Goal: Task Accomplishment & Management: Manage account settings

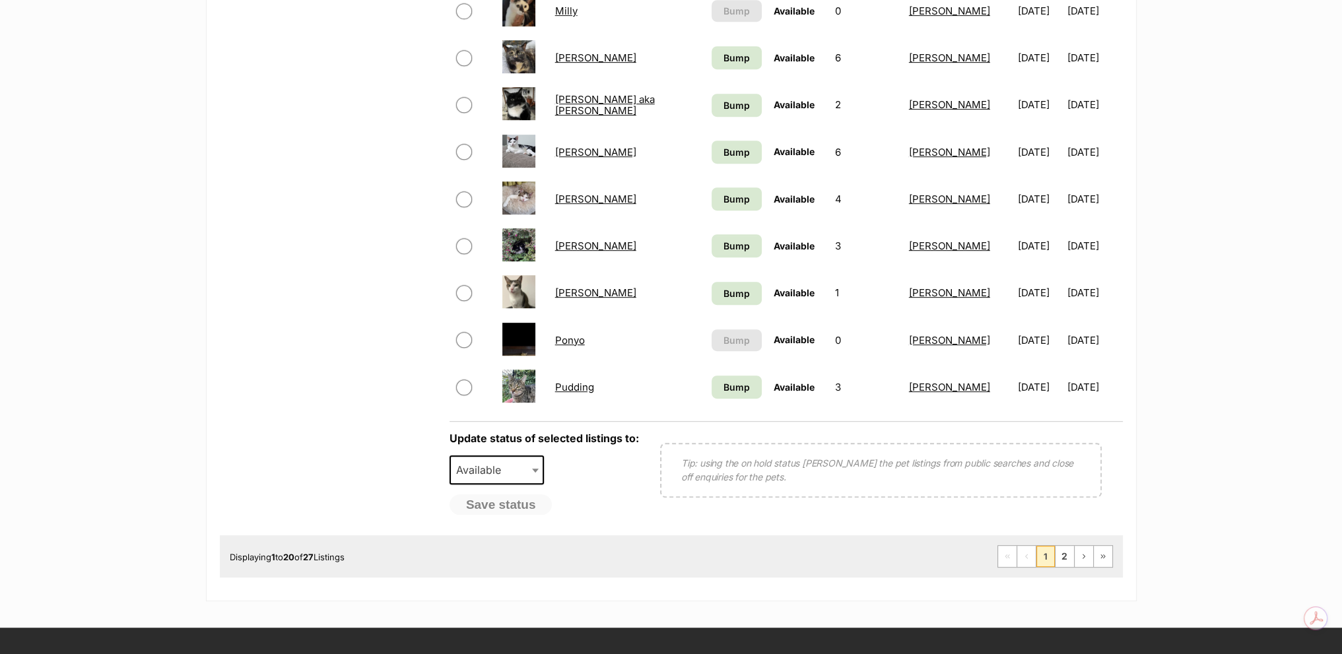
scroll to position [990, 0]
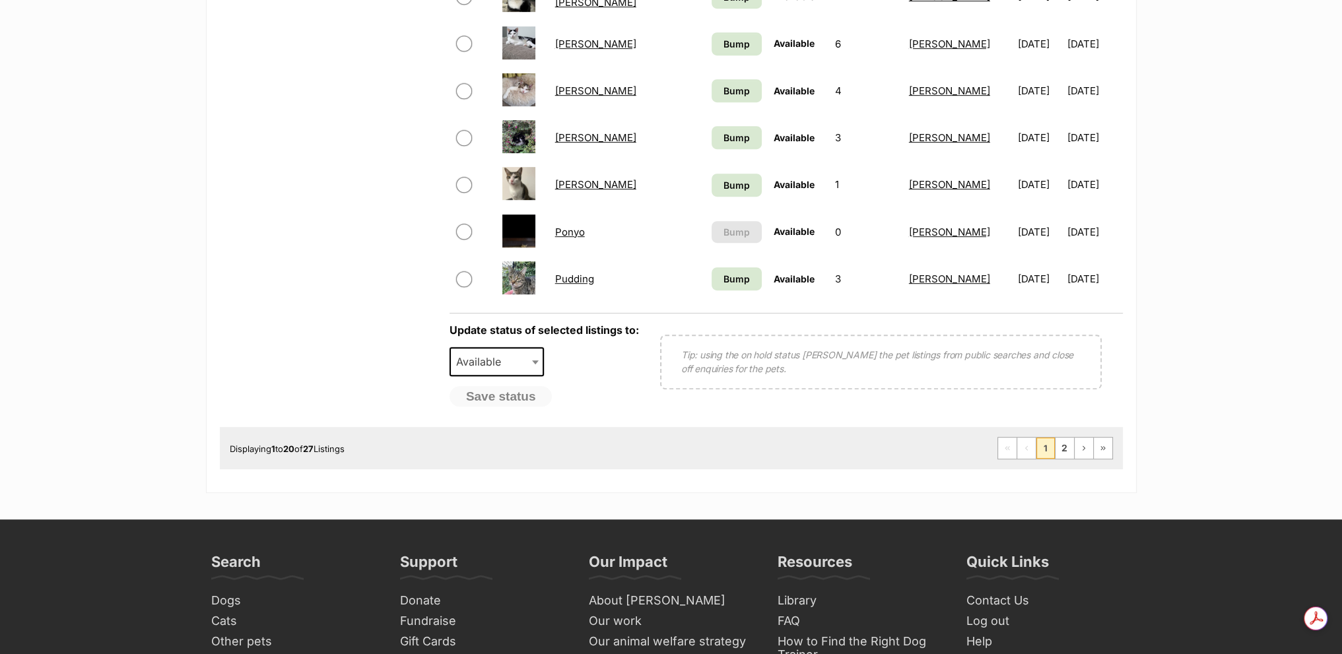
click at [1074, 454] on li "Next Page" at bounding box center [1083, 448] width 19 height 21
click at [1078, 451] on link "Next Page" at bounding box center [1084, 448] width 18 height 21
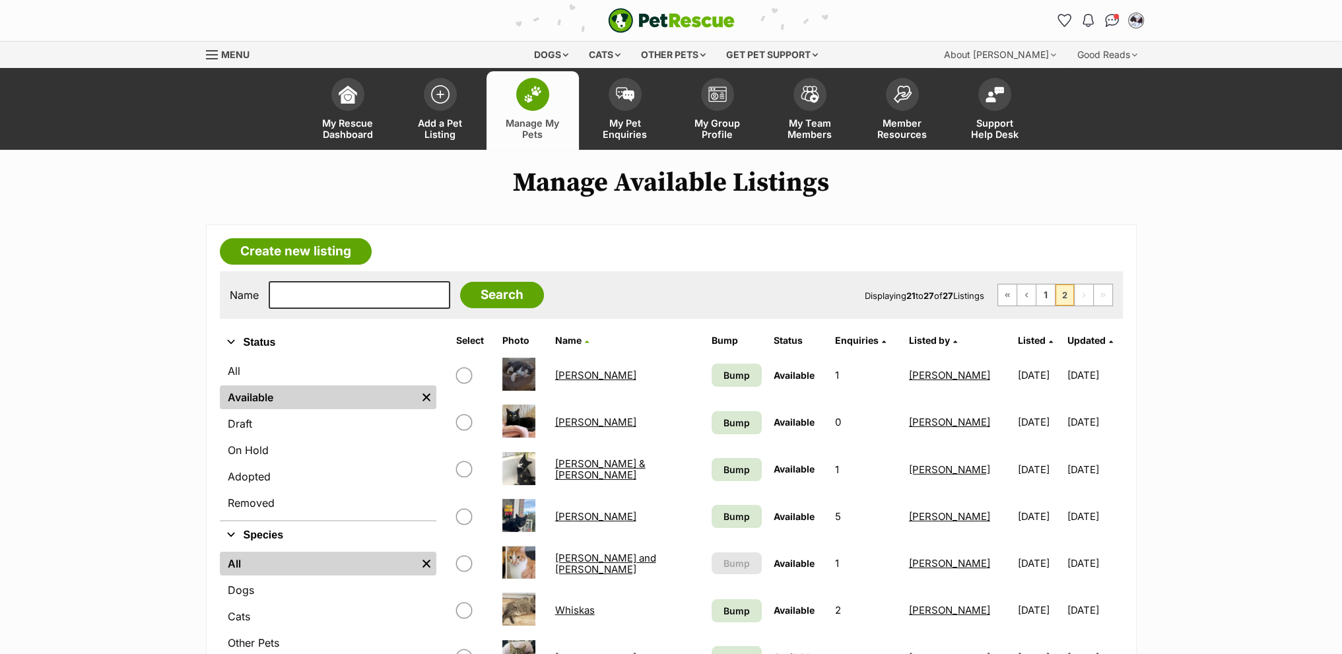
click at [626, 470] on link "Stanley & Rosie" at bounding box center [600, 470] width 90 height 24
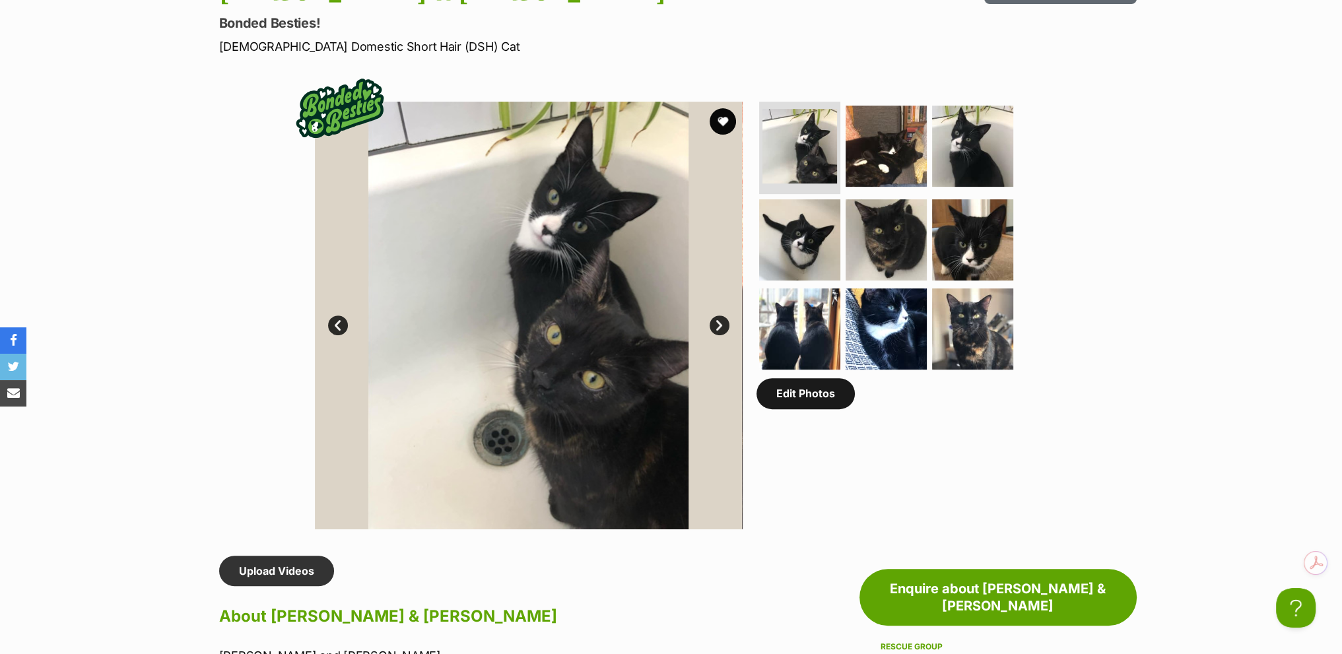
click at [825, 391] on link "Edit Photos" at bounding box center [806, 393] width 98 height 30
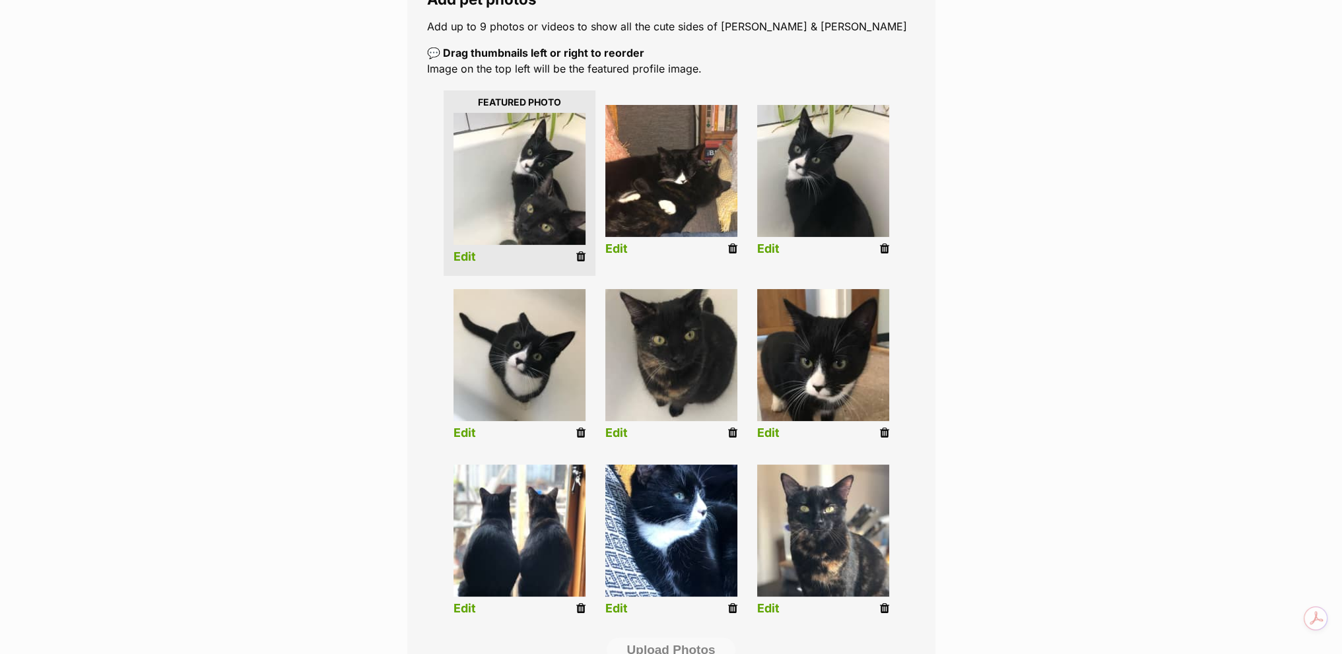
scroll to position [264, 0]
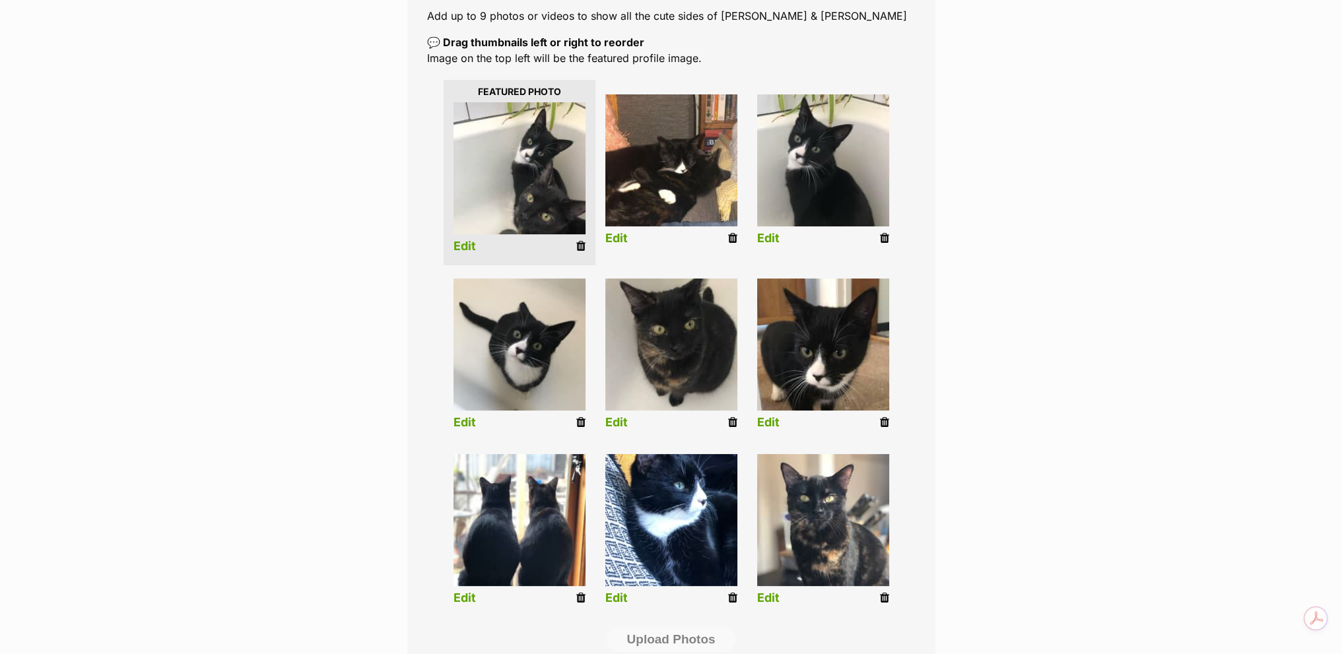
click at [884, 426] on icon at bounding box center [884, 423] width 9 height 12
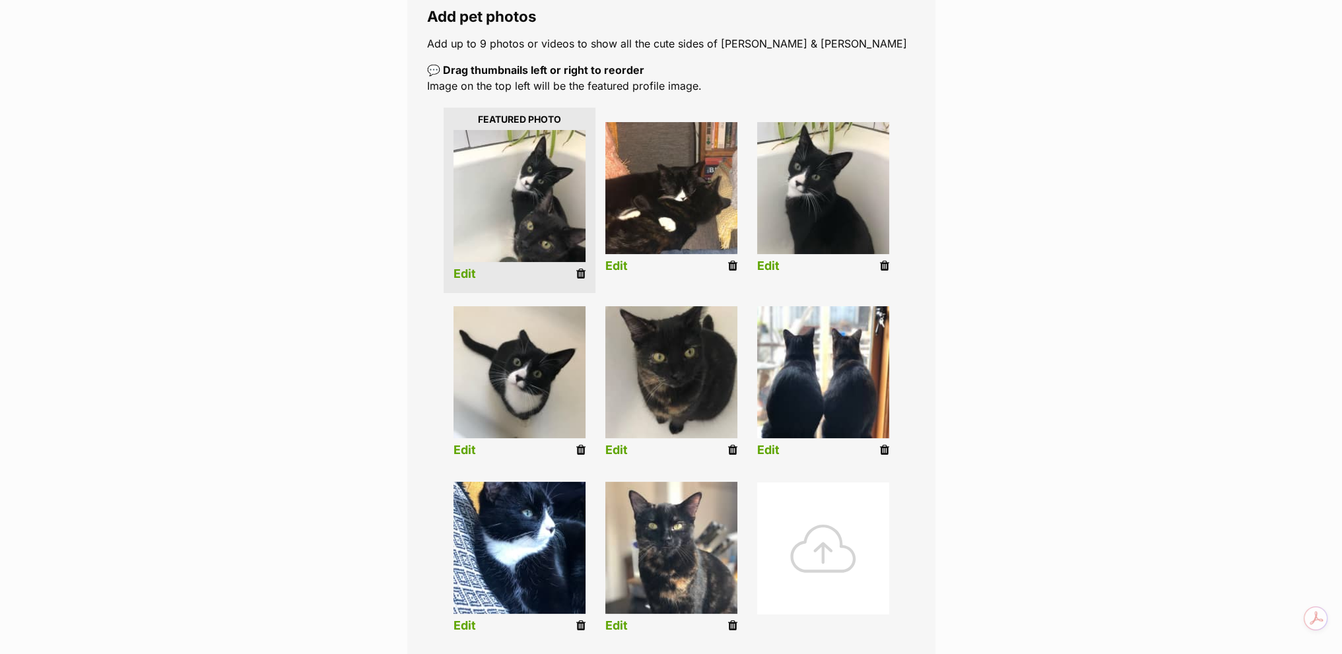
scroll to position [330, 0]
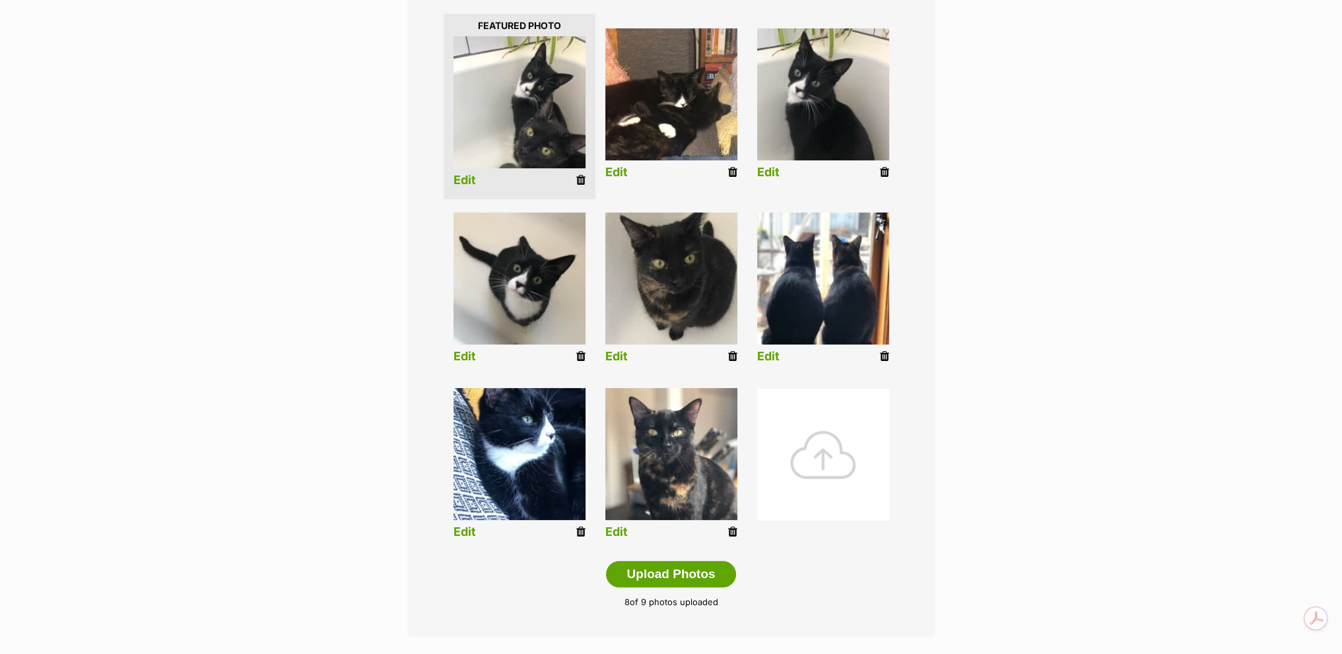
click at [796, 425] on div at bounding box center [823, 455] width 132 height 132
click at [811, 443] on div at bounding box center [823, 455] width 132 height 132
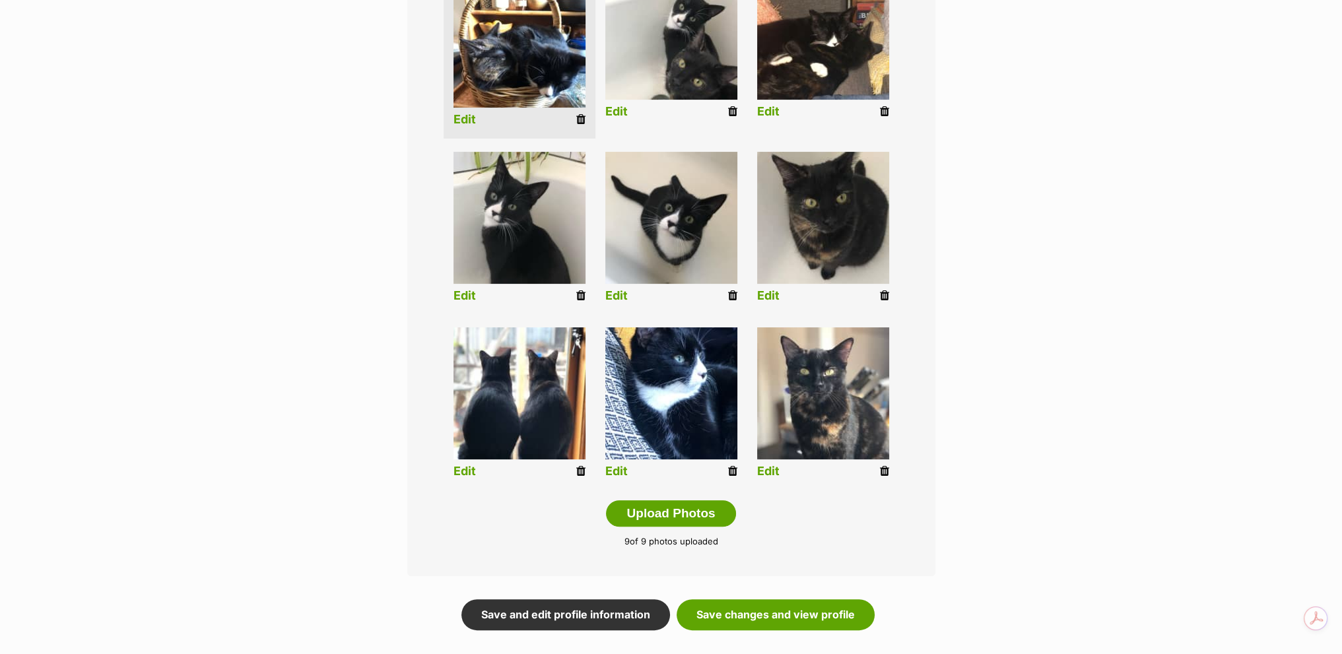
scroll to position [462, 0]
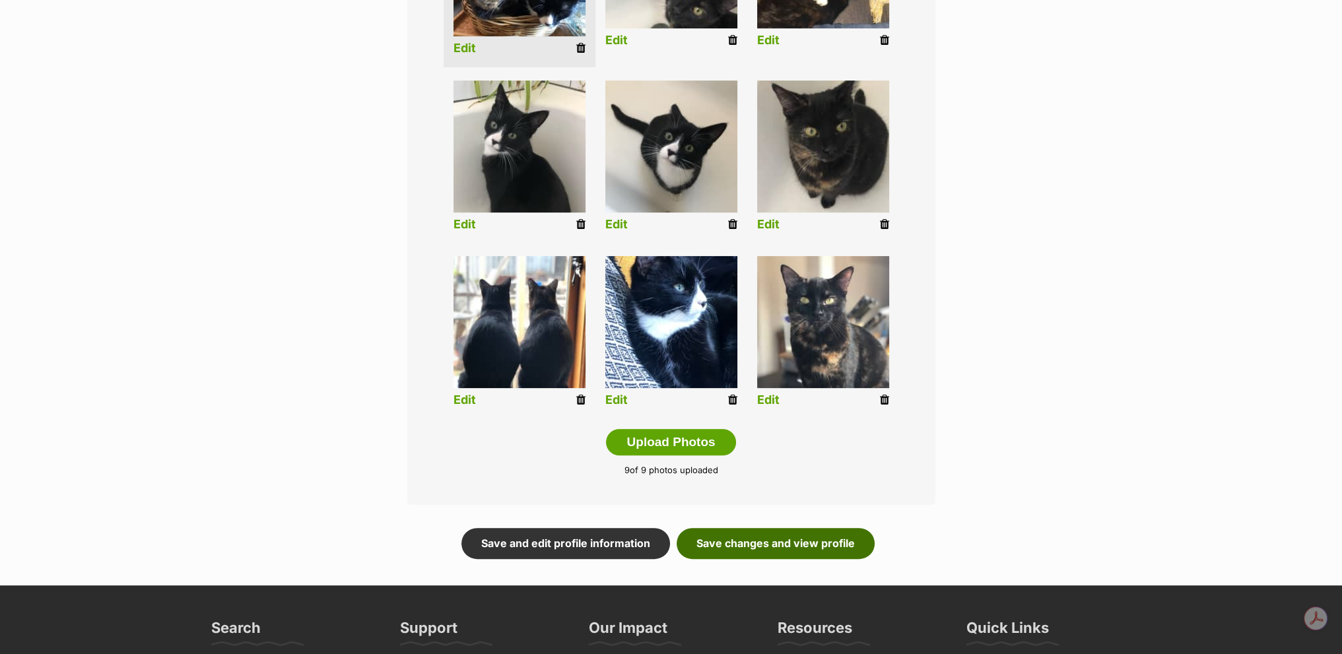
click at [786, 543] on link "Save changes and view profile" at bounding box center [776, 543] width 198 height 30
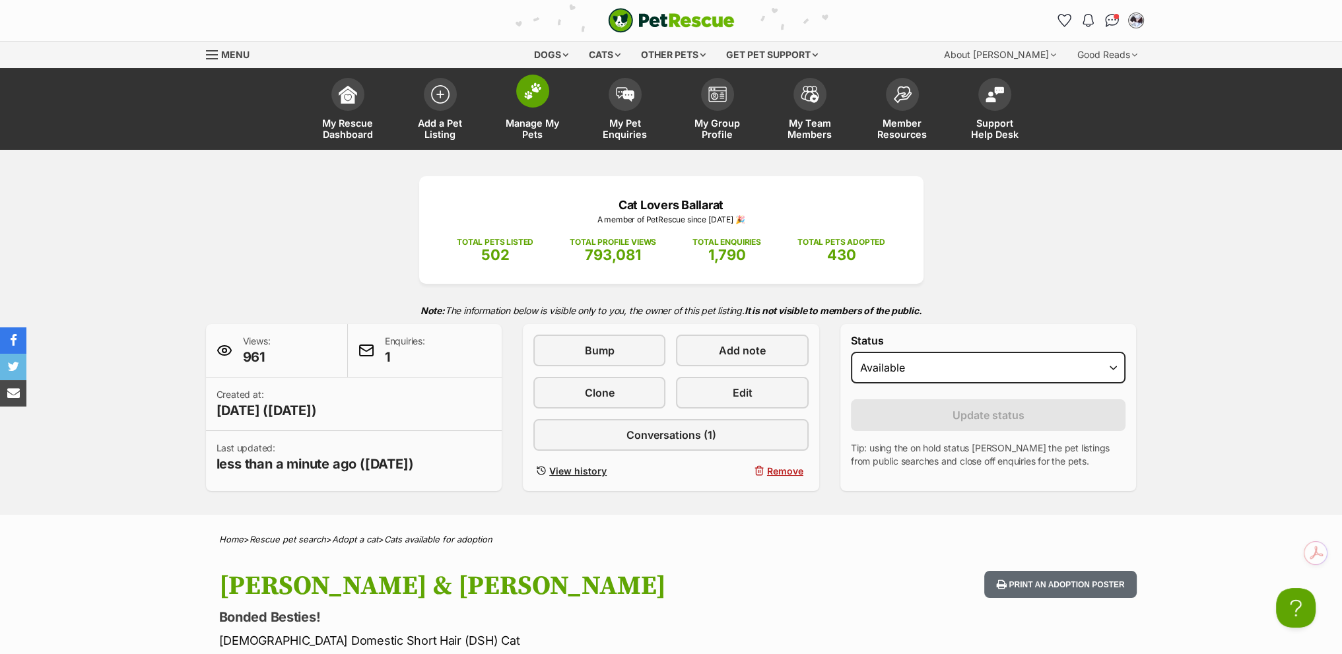
click at [509, 92] on link "Manage My Pets" at bounding box center [533, 110] width 92 height 79
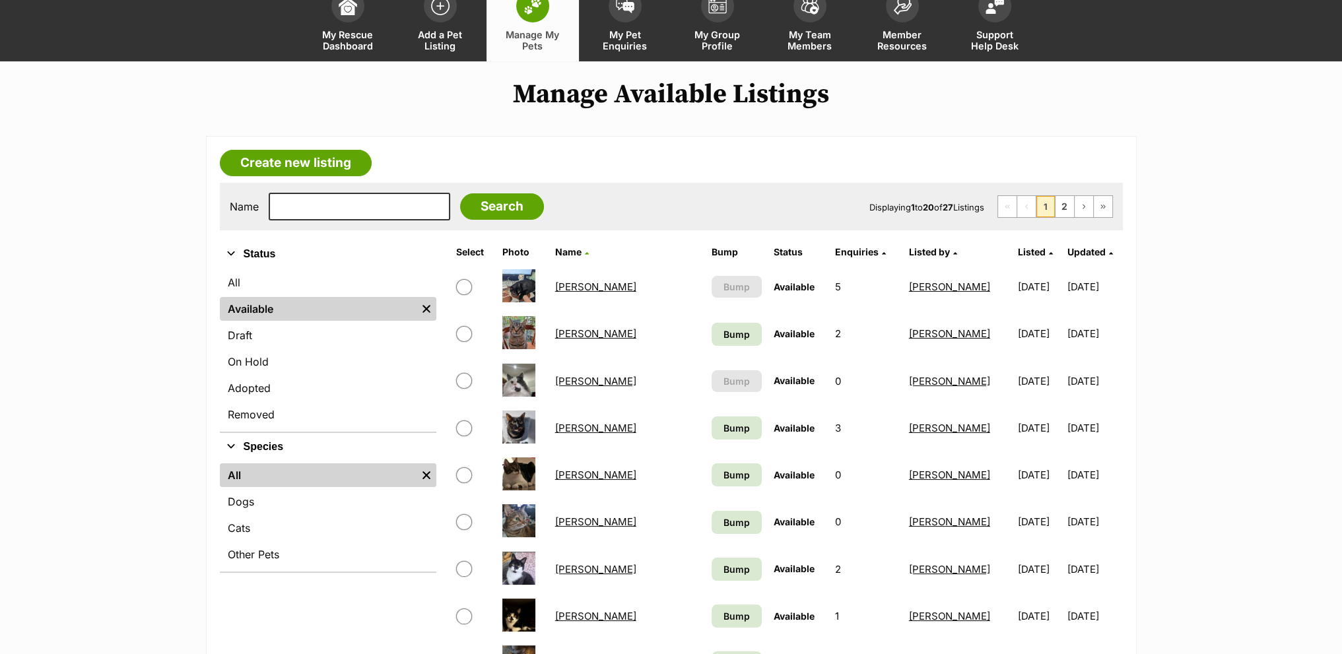
scroll to position [198, 0]
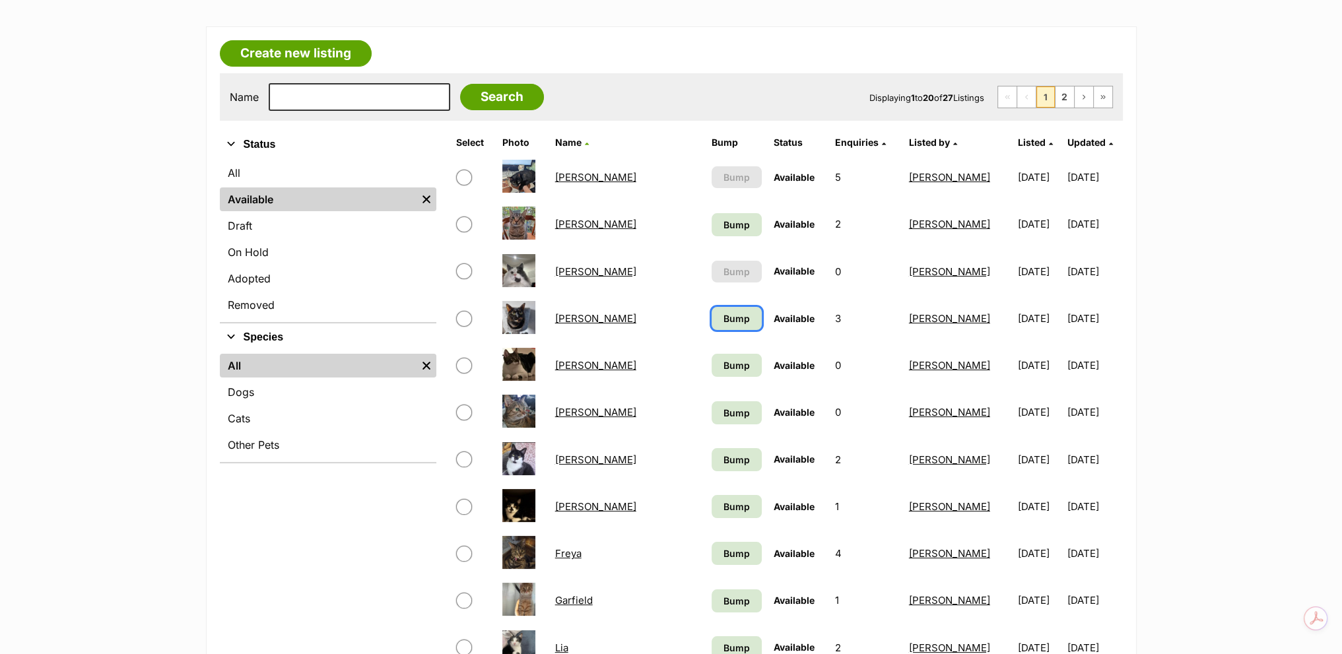
click at [724, 314] on span "Bump" at bounding box center [737, 319] width 26 height 14
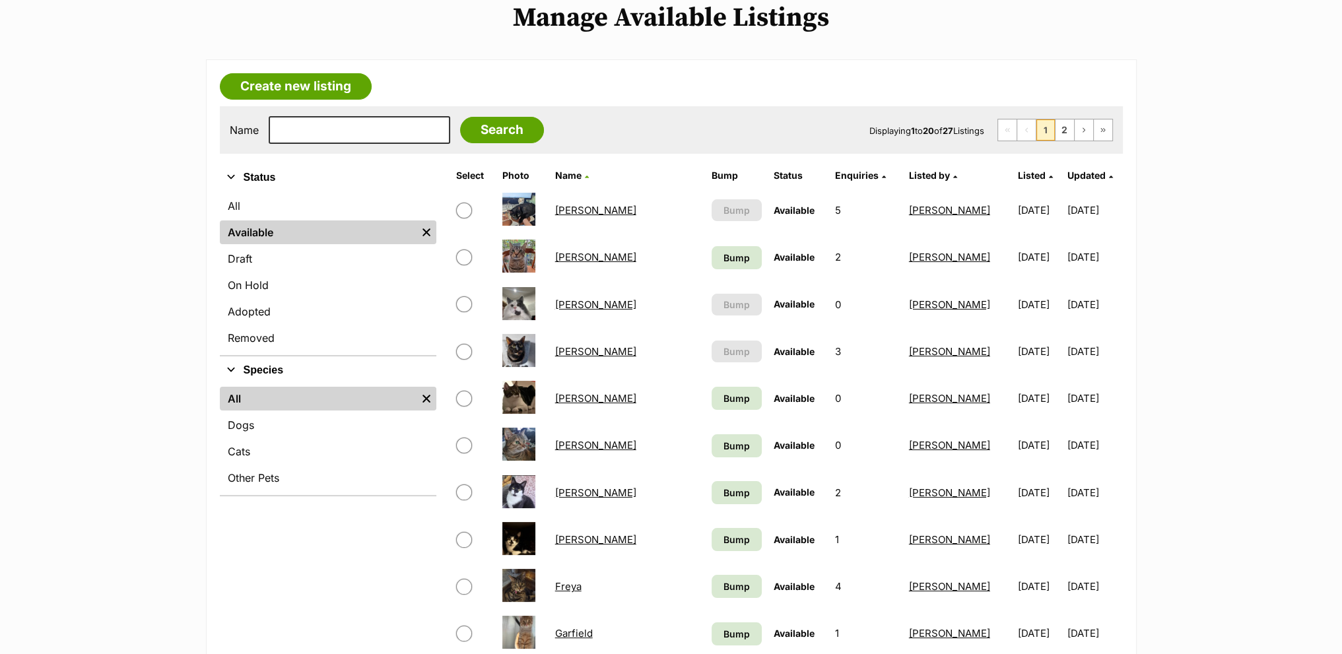
scroll to position [330, 0]
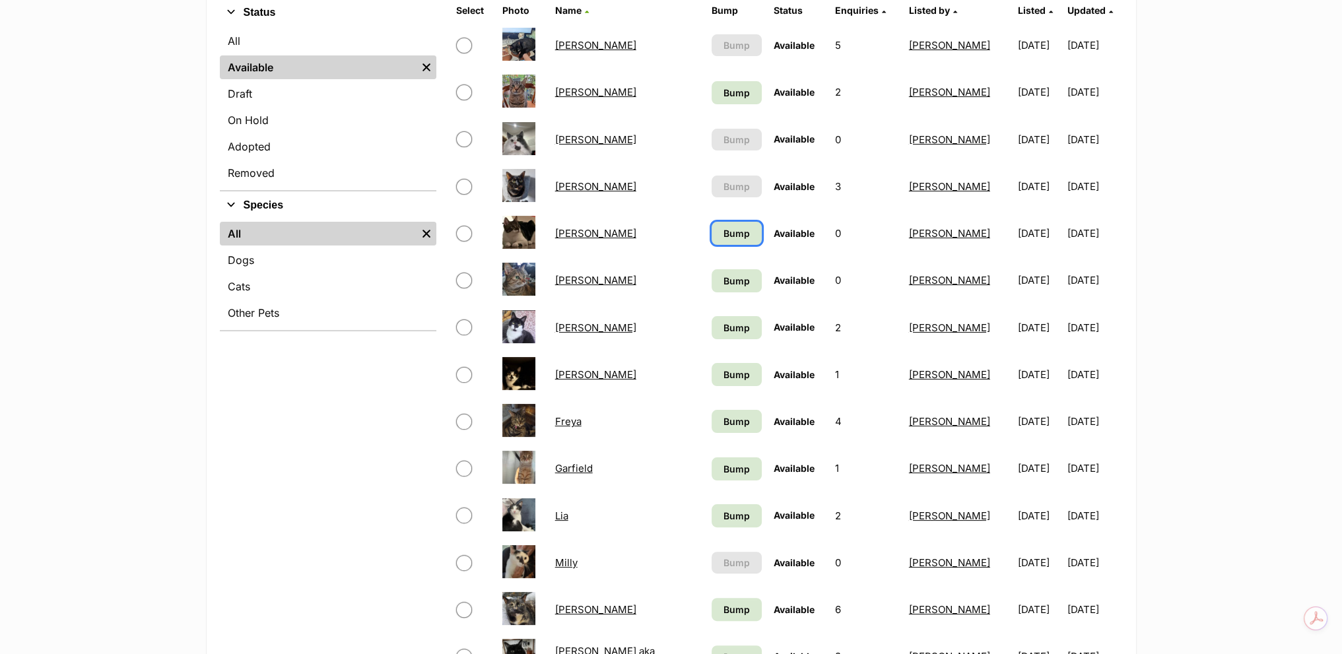
click at [724, 238] on span "Bump" at bounding box center [737, 233] width 26 height 14
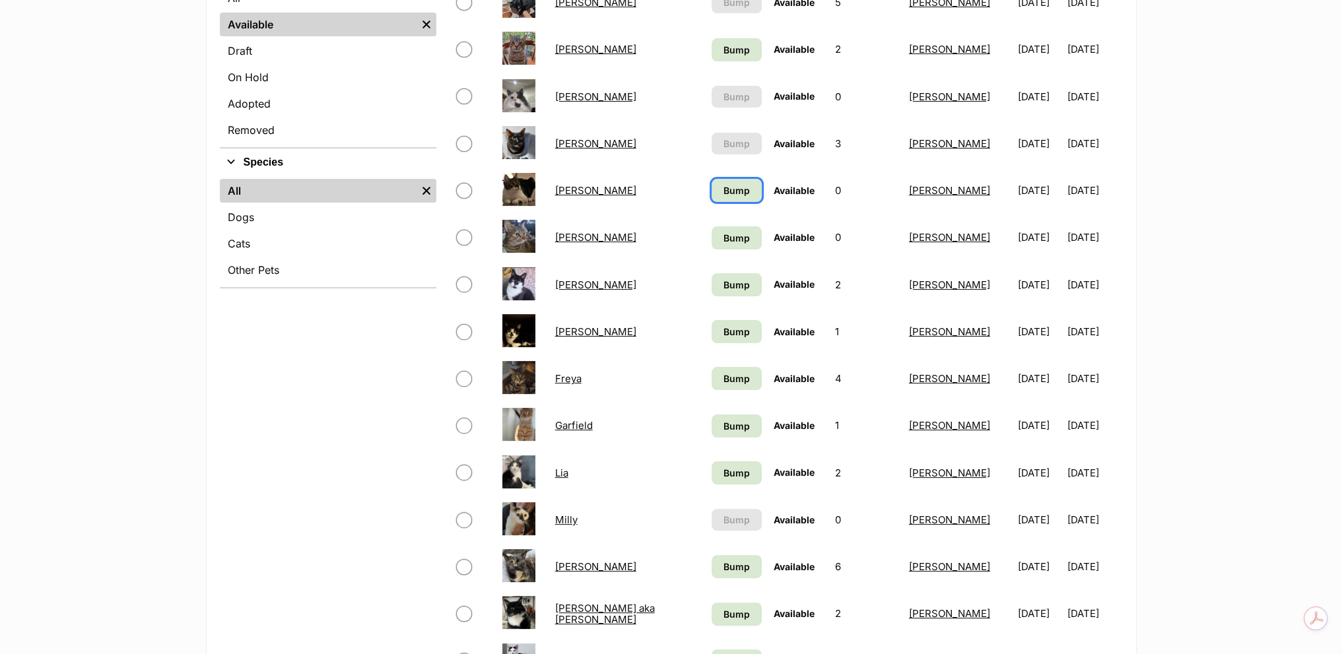
scroll to position [396, 0]
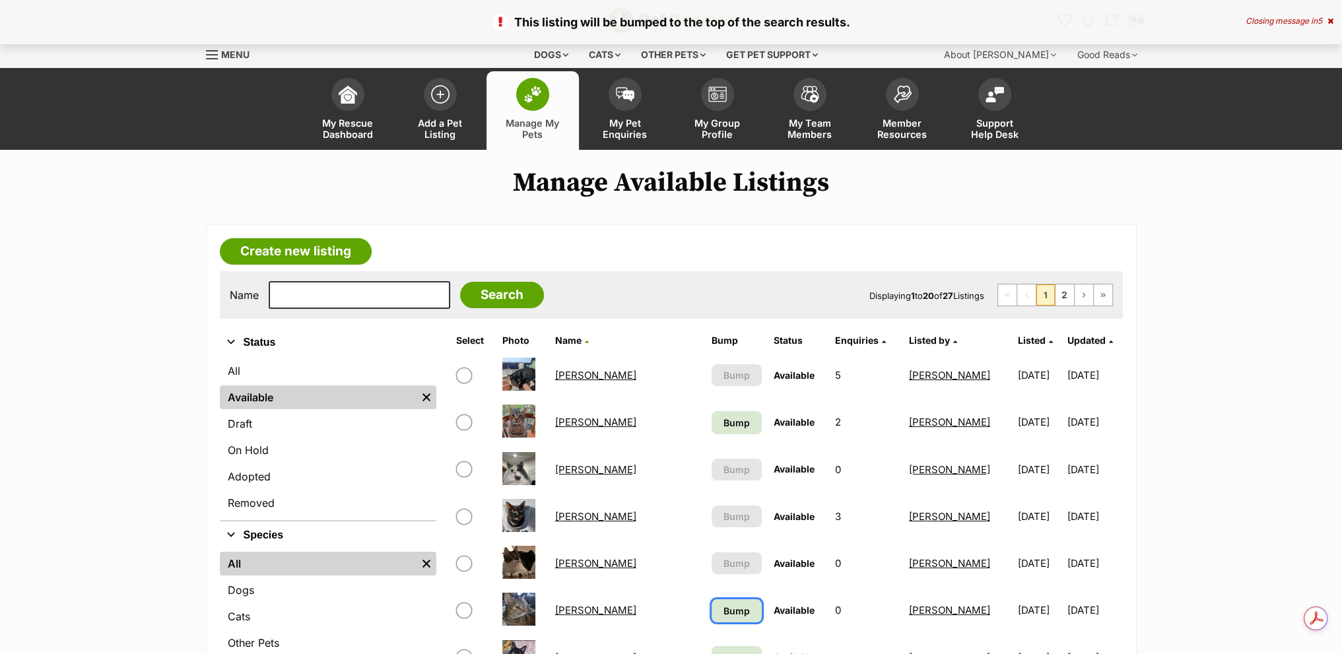
click at [724, 611] on span "Bump" at bounding box center [737, 611] width 26 height 14
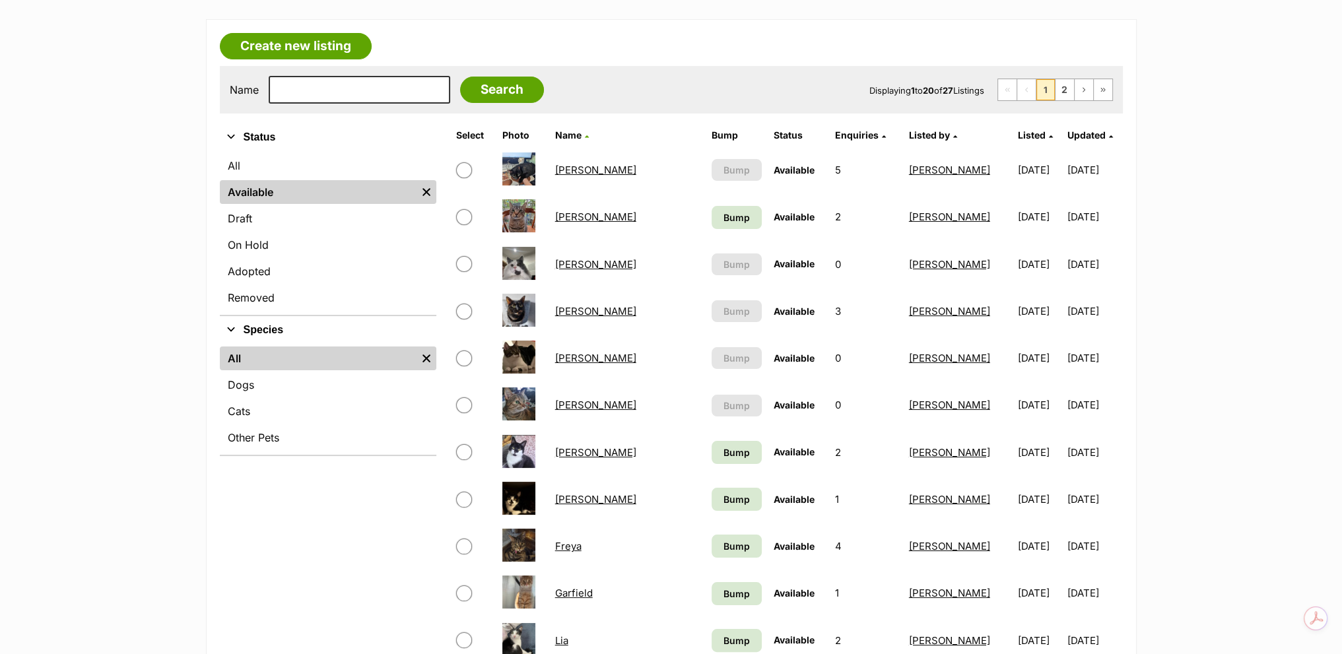
scroll to position [330, 0]
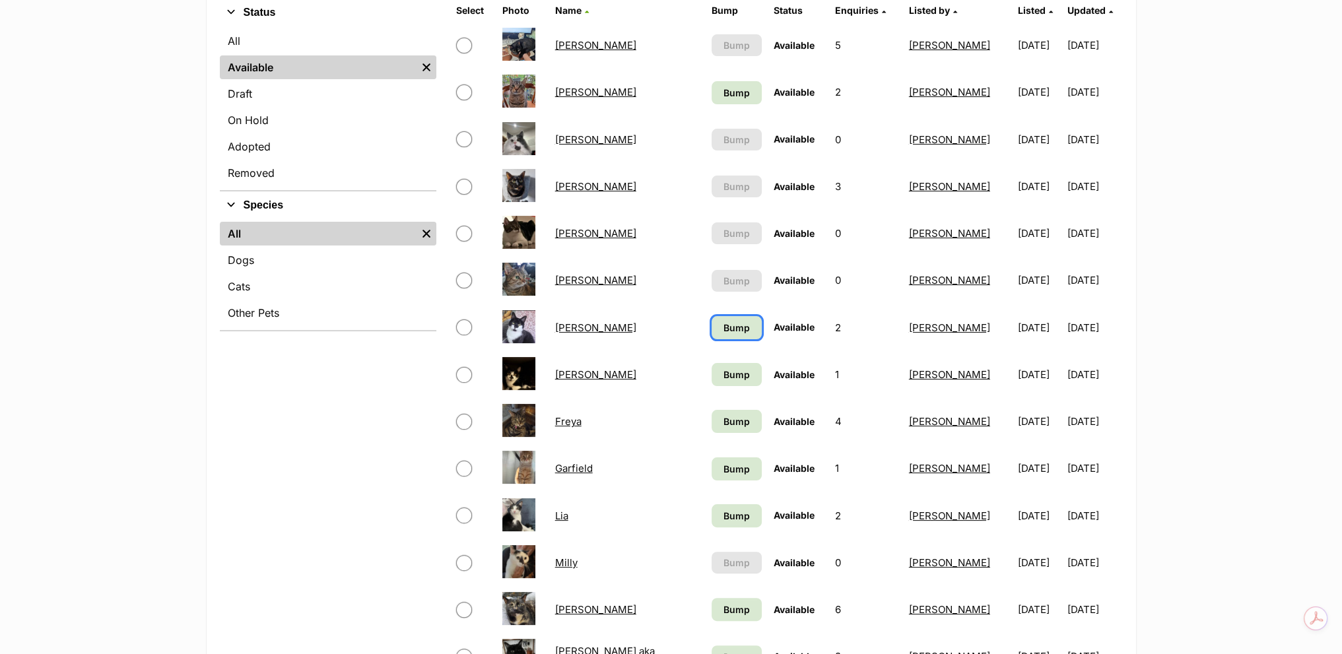
click at [724, 328] on span "Bump" at bounding box center [737, 328] width 26 height 14
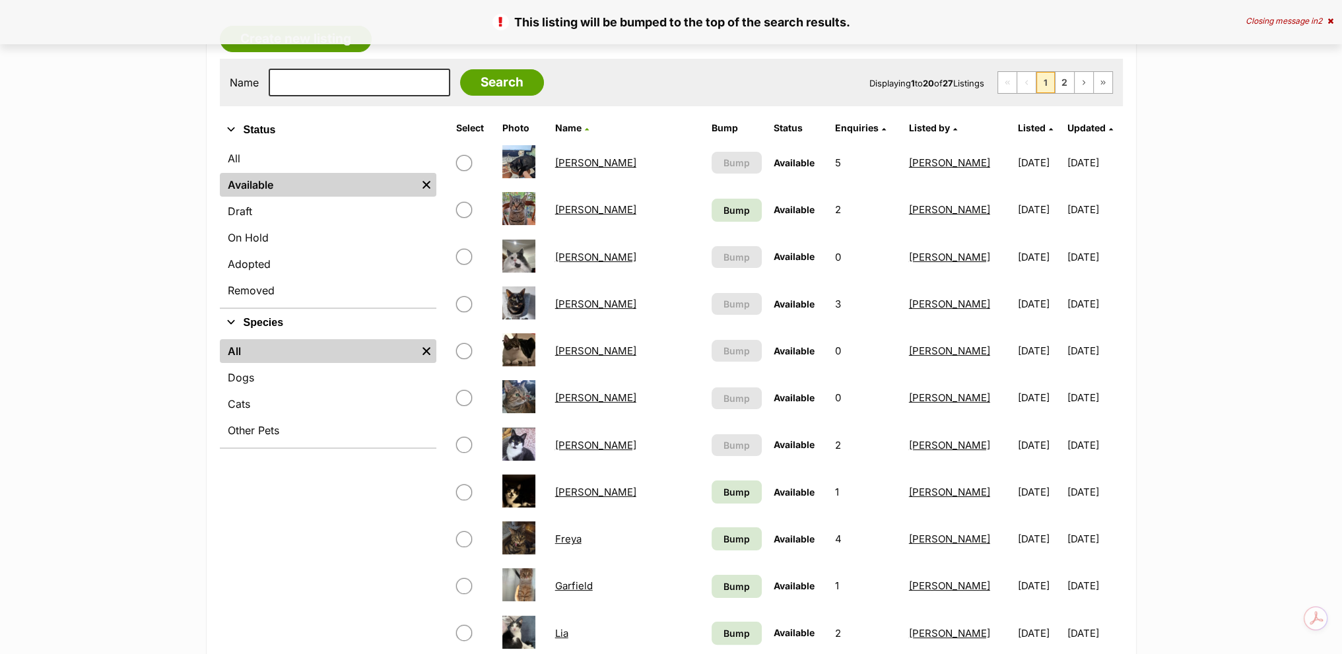
scroll to position [330, 0]
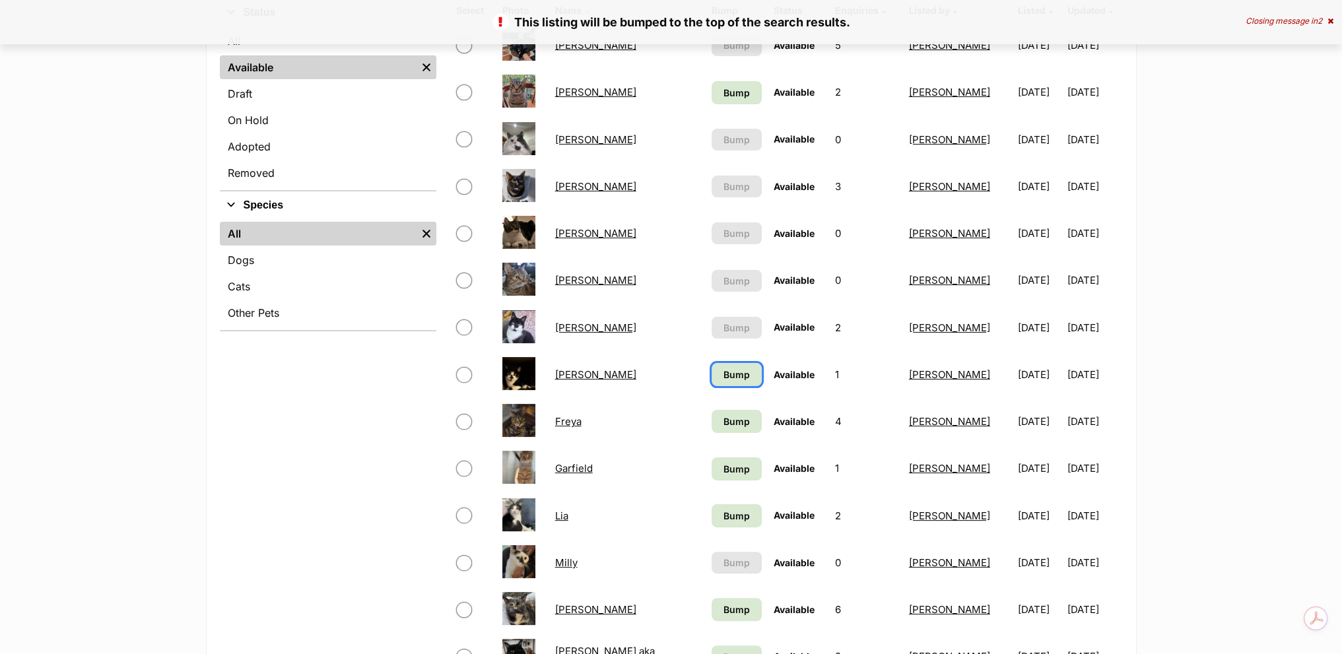
click at [724, 374] on span "Bump" at bounding box center [737, 375] width 26 height 14
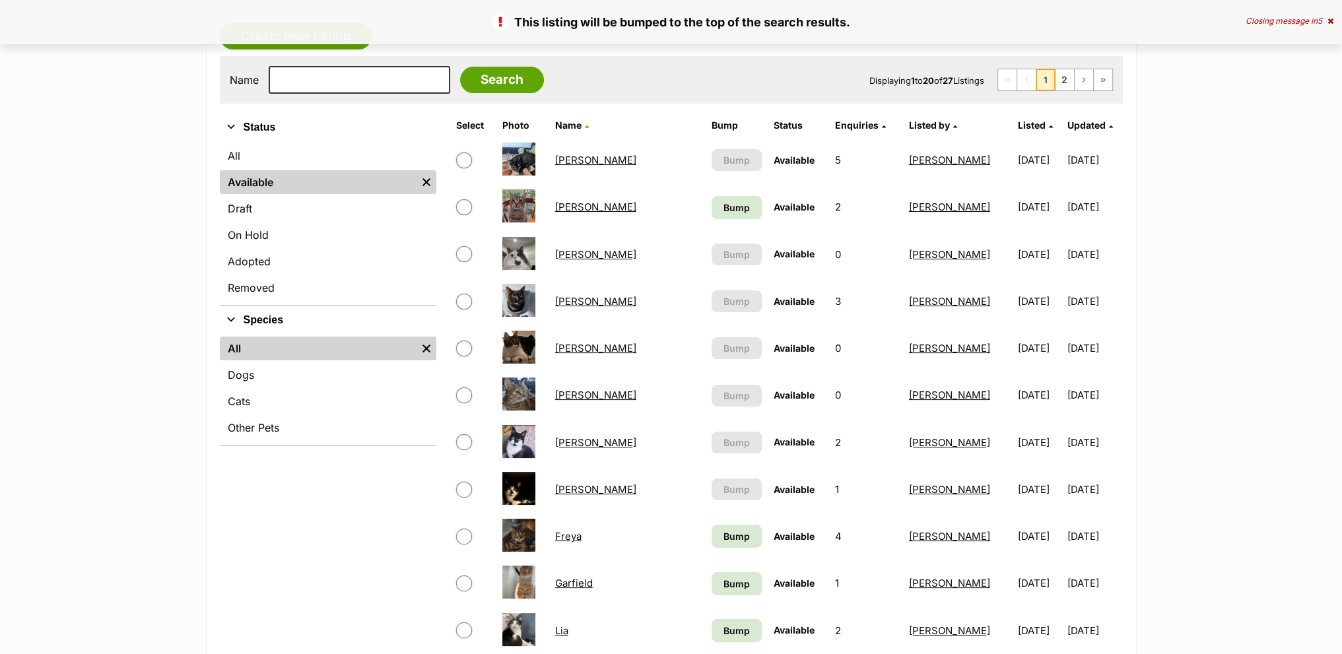
scroll to position [330, 0]
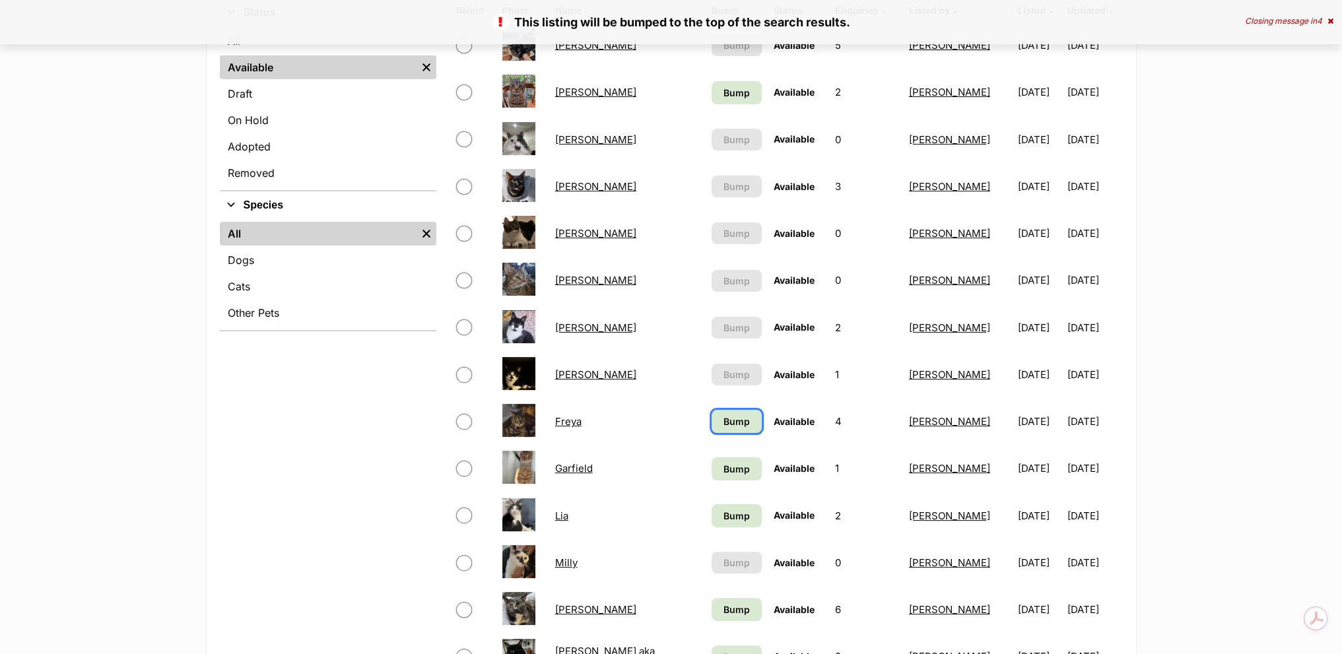
click at [712, 420] on link "Bump" at bounding box center [737, 421] width 50 height 23
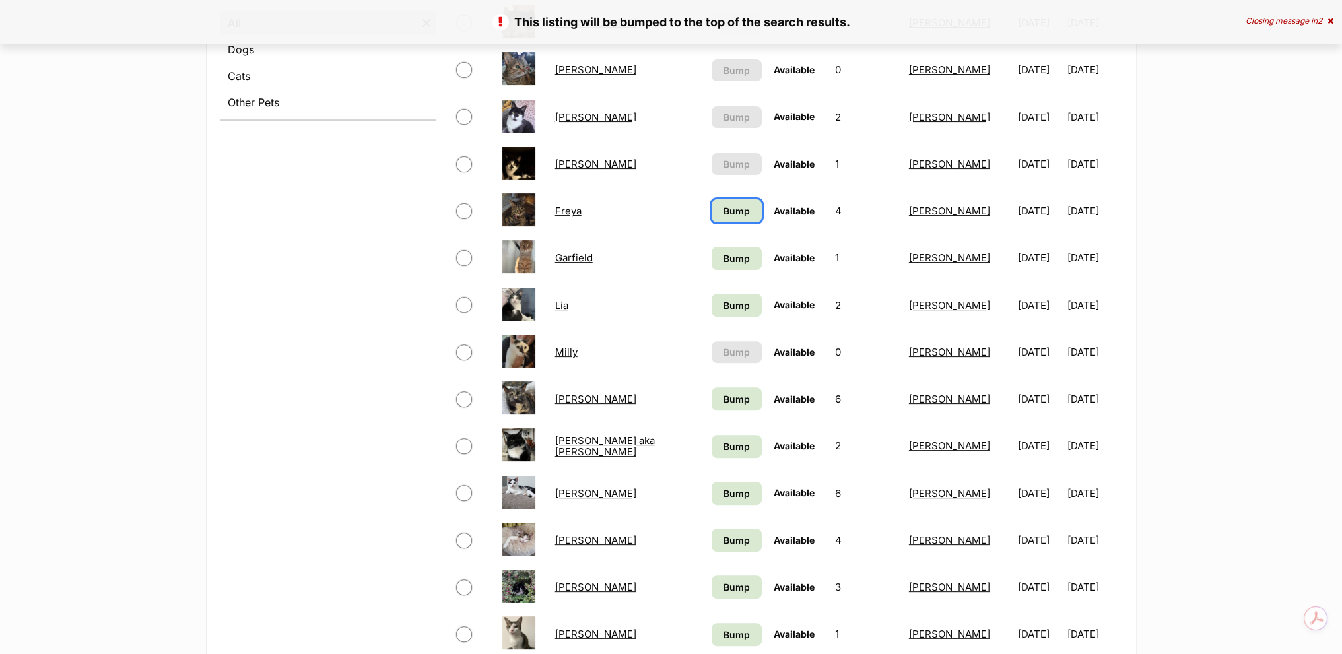
scroll to position [660, 0]
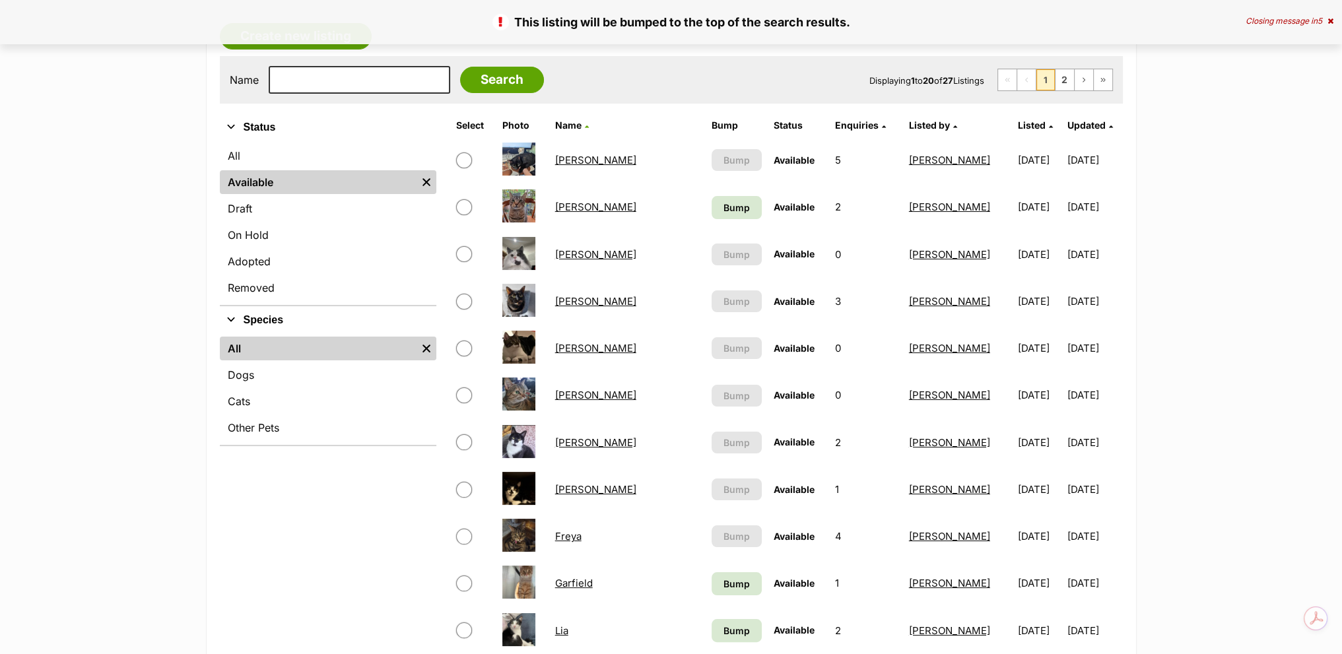
scroll to position [330, 0]
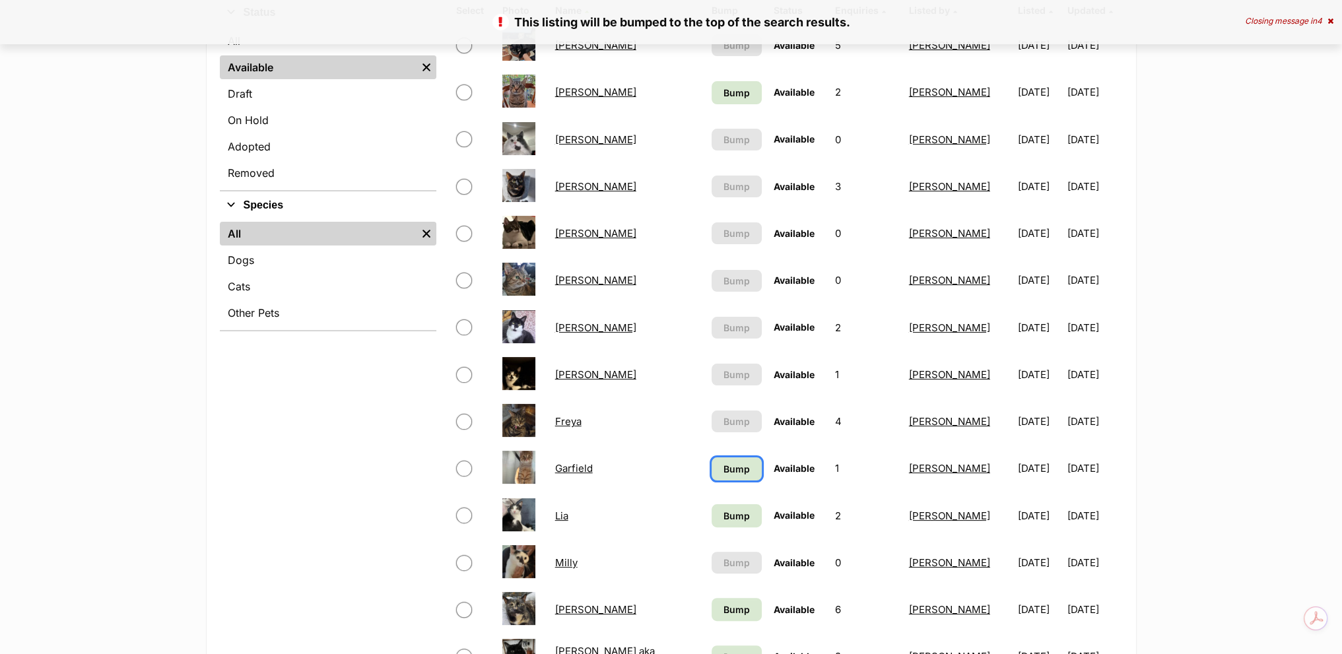
click at [724, 470] on span "Bump" at bounding box center [737, 469] width 26 height 14
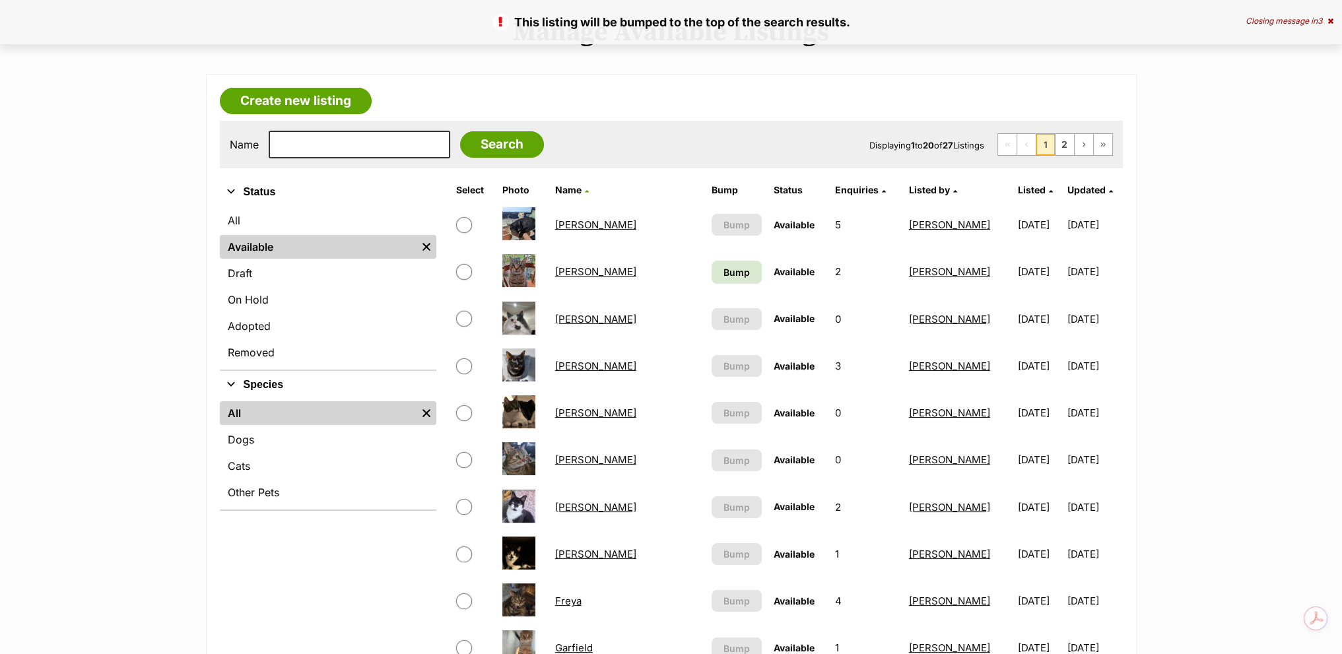
scroll to position [330, 0]
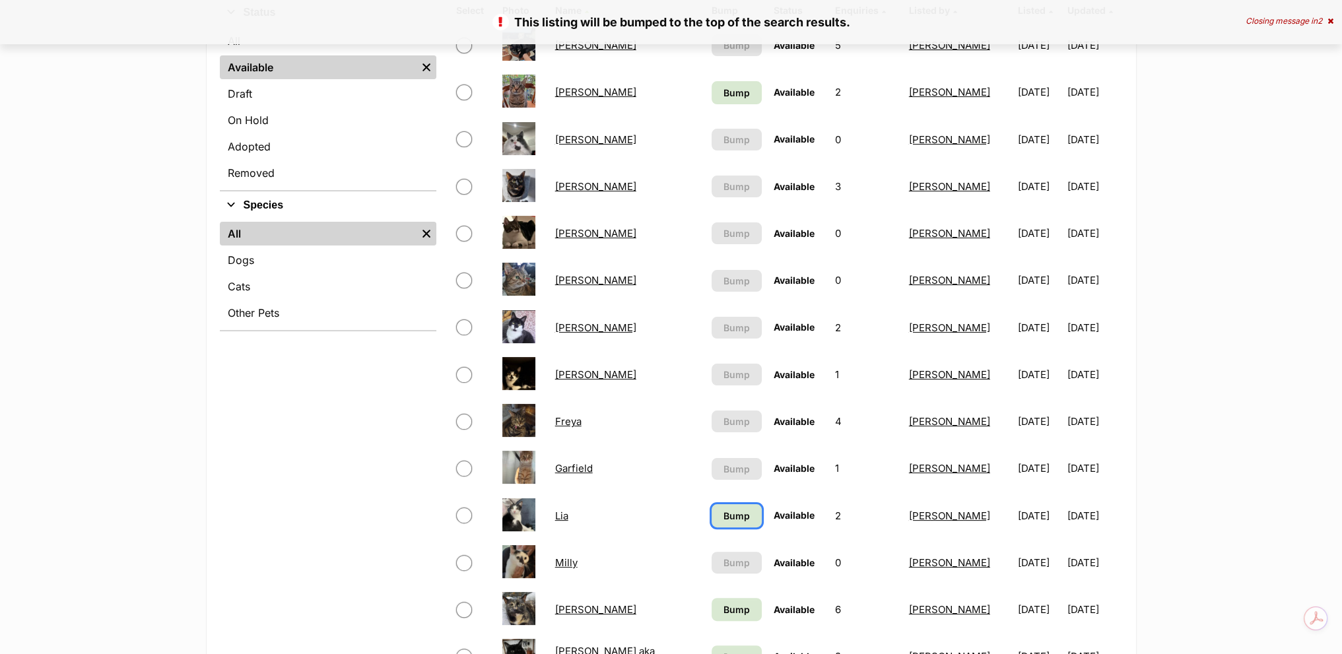
click at [724, 509] on span "Bump" at bounding box center [737, 516] width 26 height 14
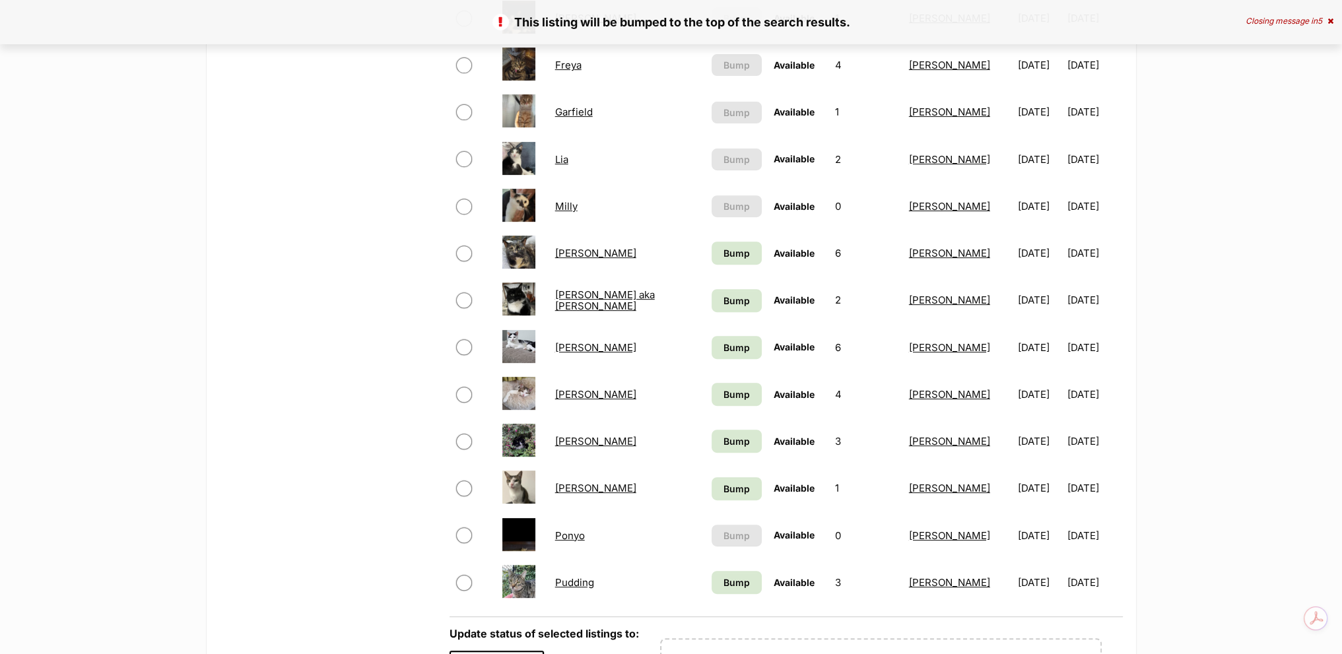
scroll to position [726, 0]
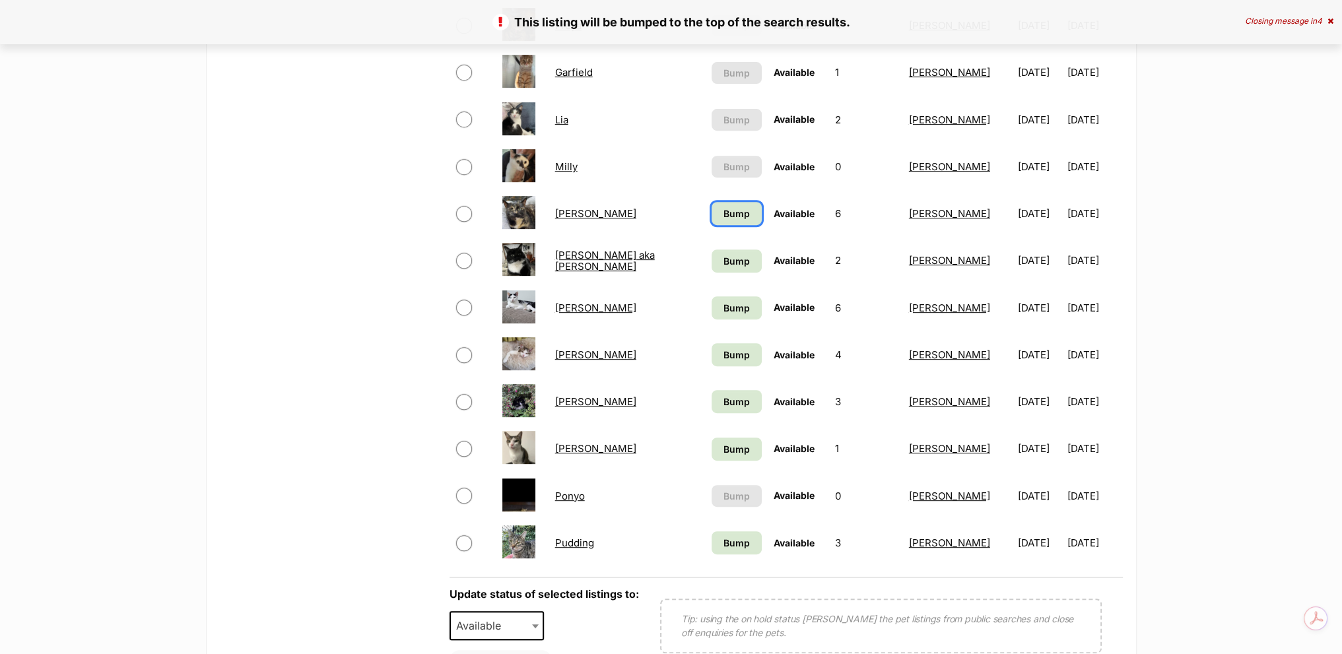
click at [712, 204] on link "Bump" at bounding box center [737, 213] width 50 height 23
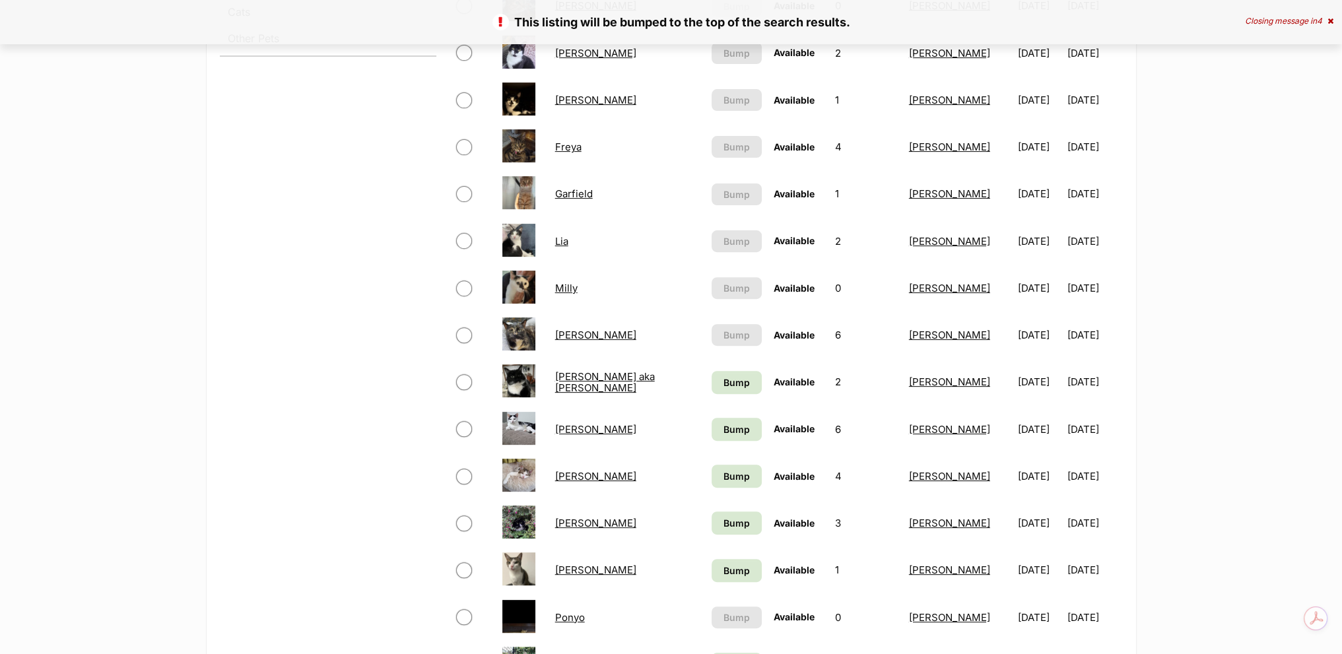
scroll to position [726, 0]
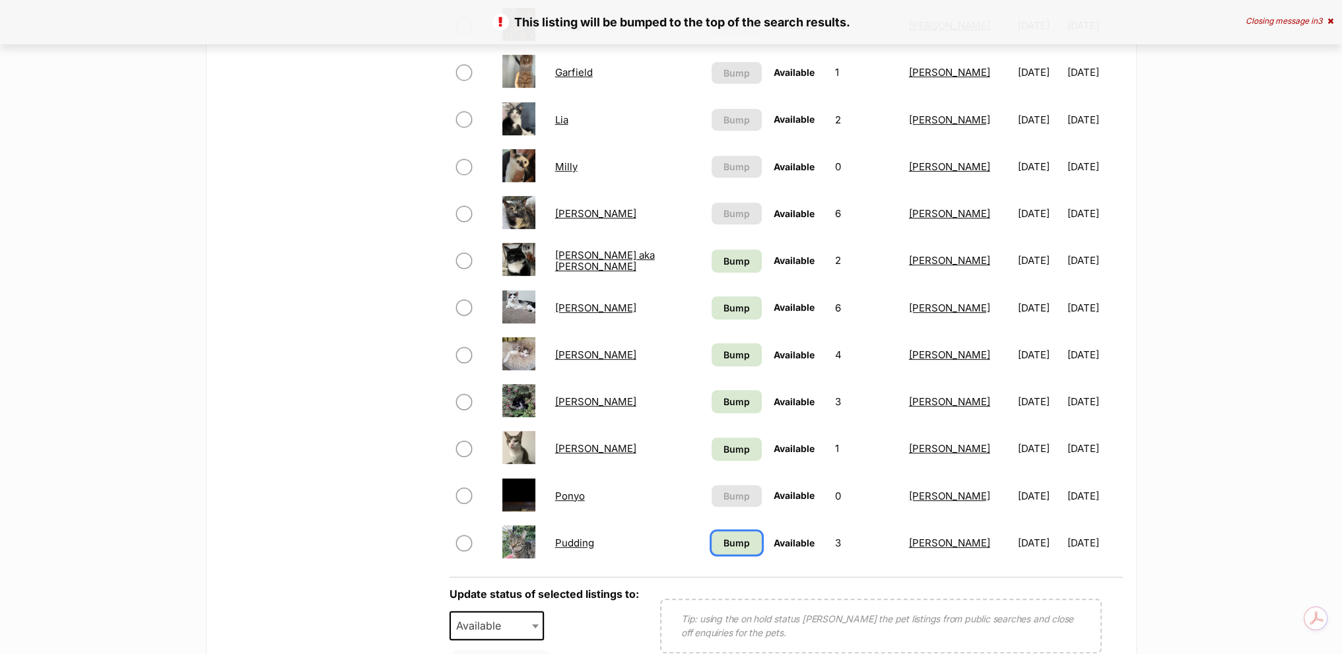
click at [724, 541] on span "Bump" at bounding box center [737, 543] width 26 height 14
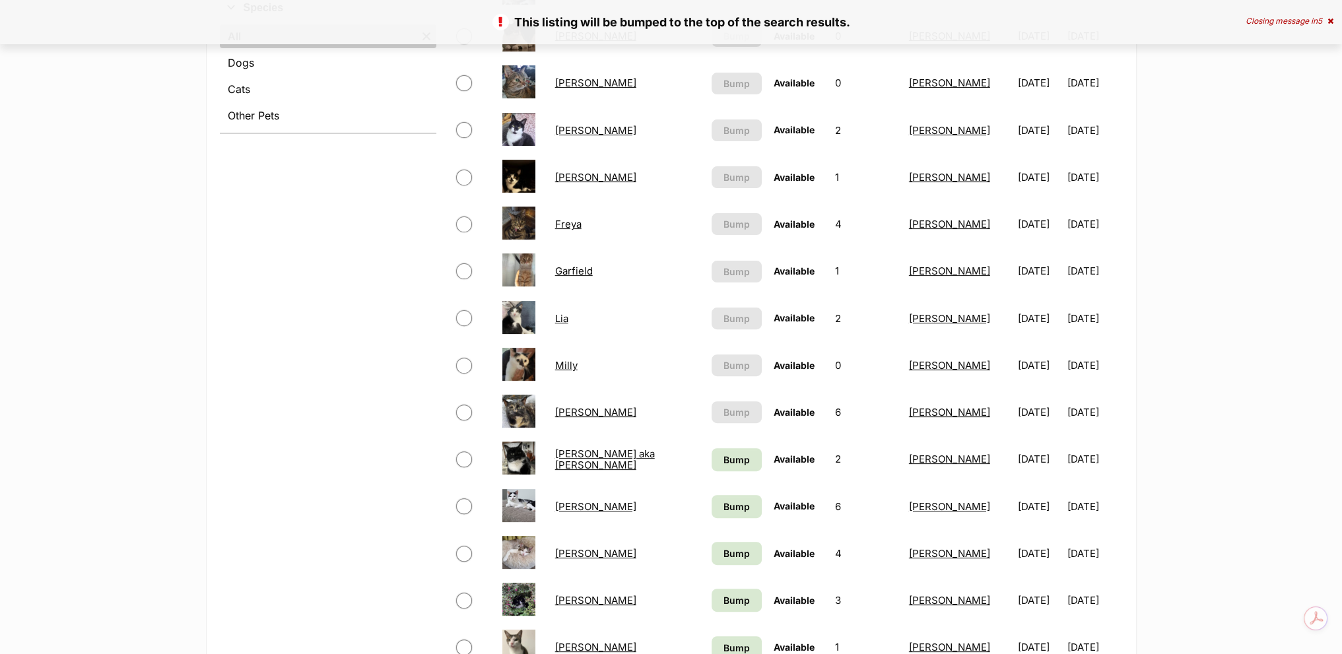
scroll to position [660, 0]
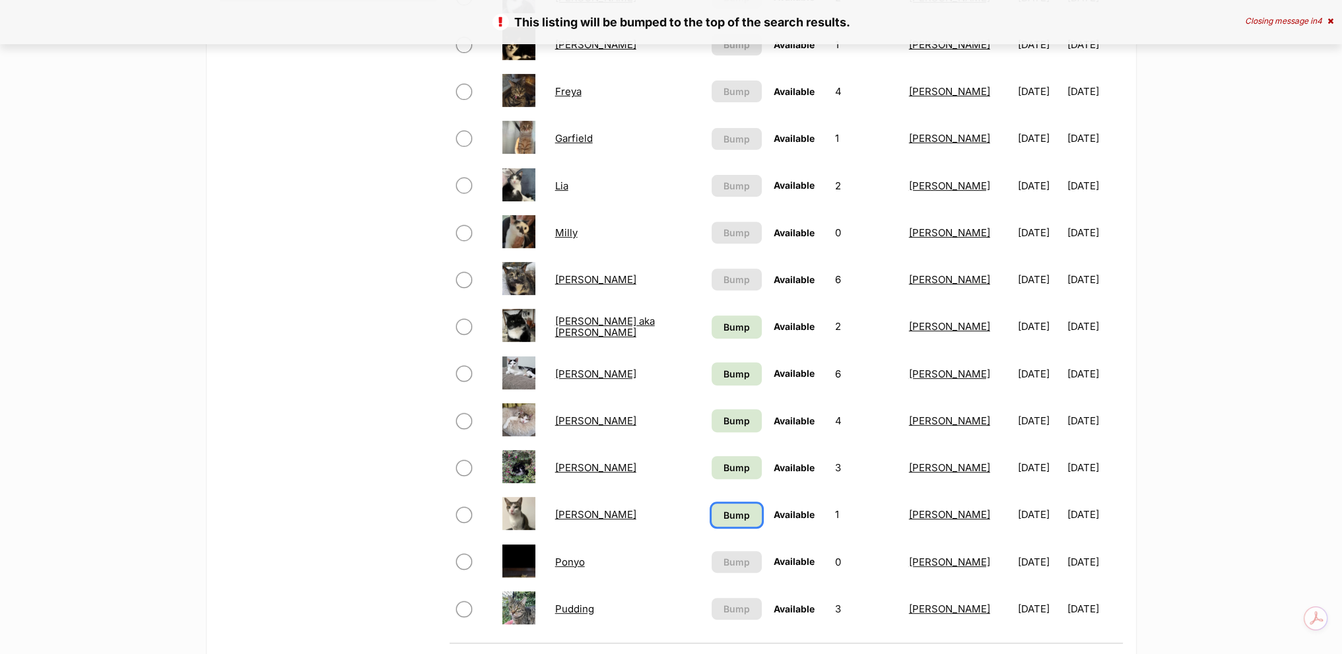
click at [724, 518] on span "Bump" at bounding box center [737, 515] width 26 height 14
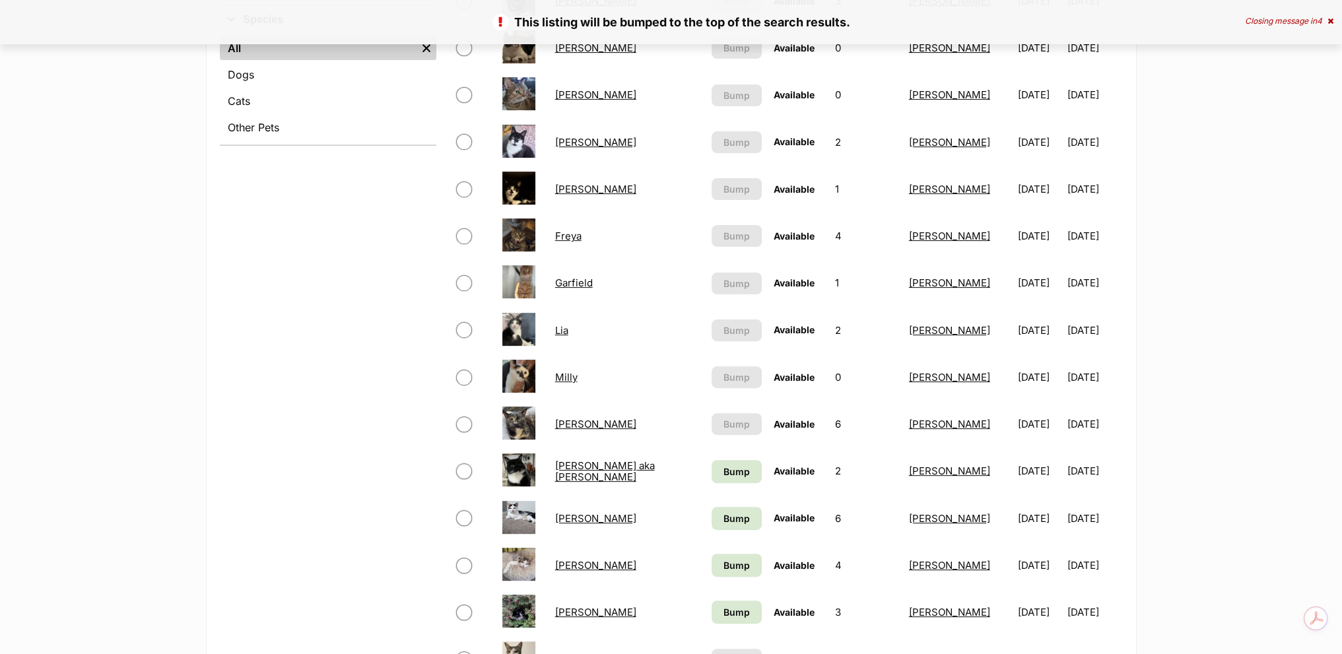
scroll to position [660, 0]
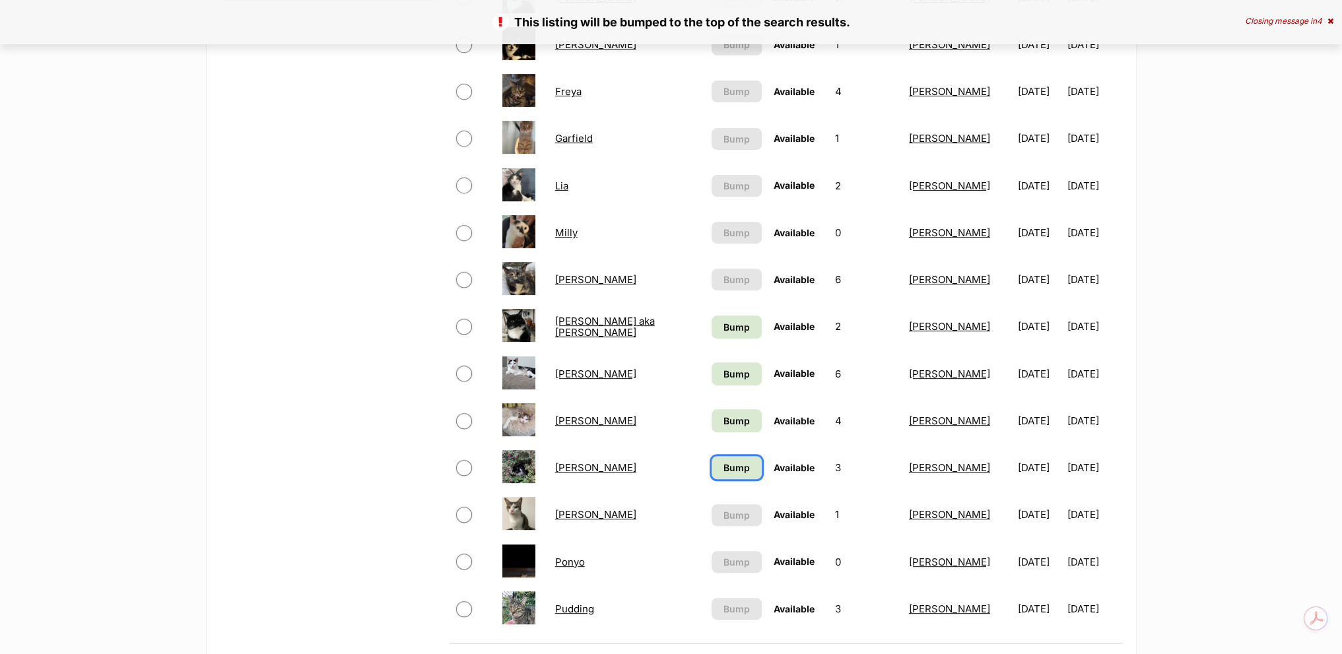
click at [712, 473] on link "Bump" at bounding box center [737, 467] width 50 height 23
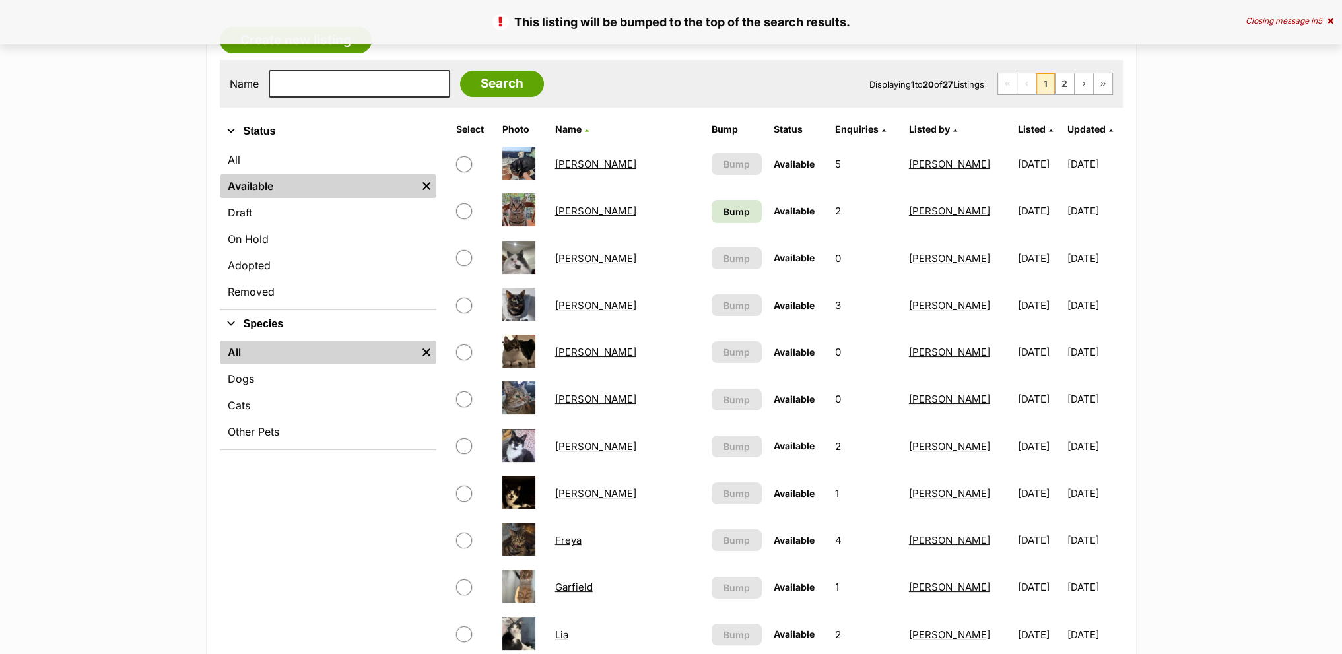
scroll to position [462, 0]
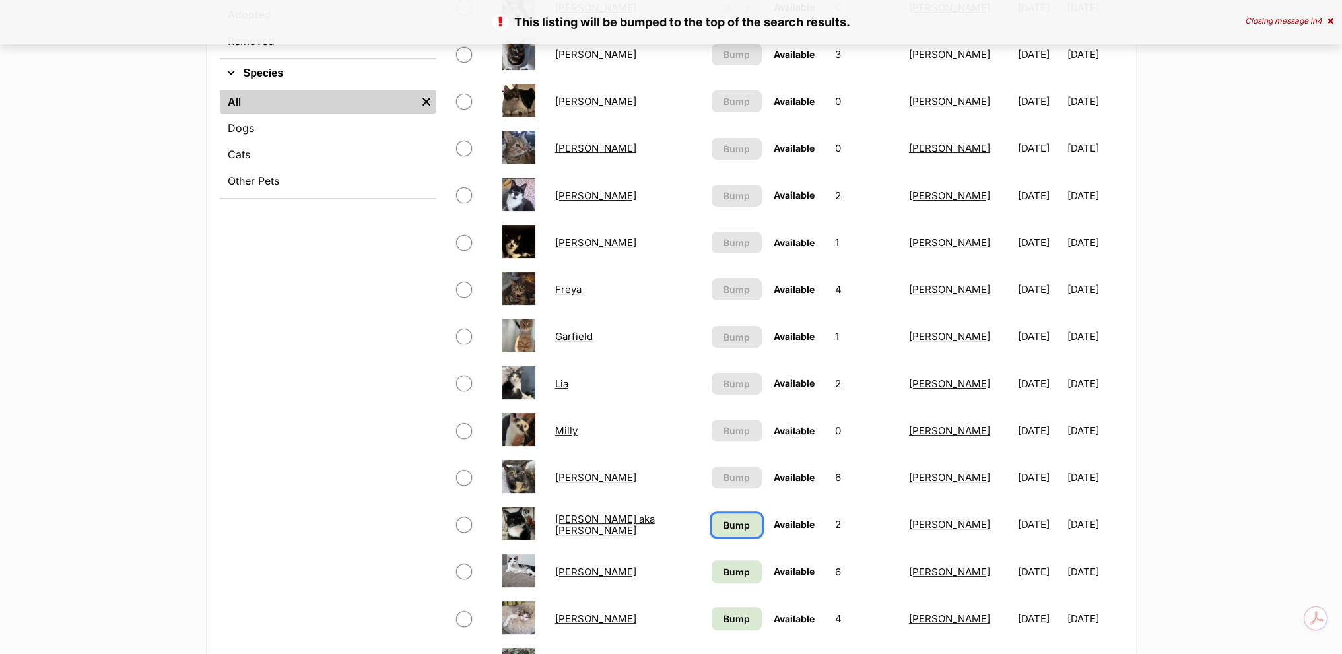
click at [712, 520] on link "Bump" at bounding box center [737, 525] width 50 height 23
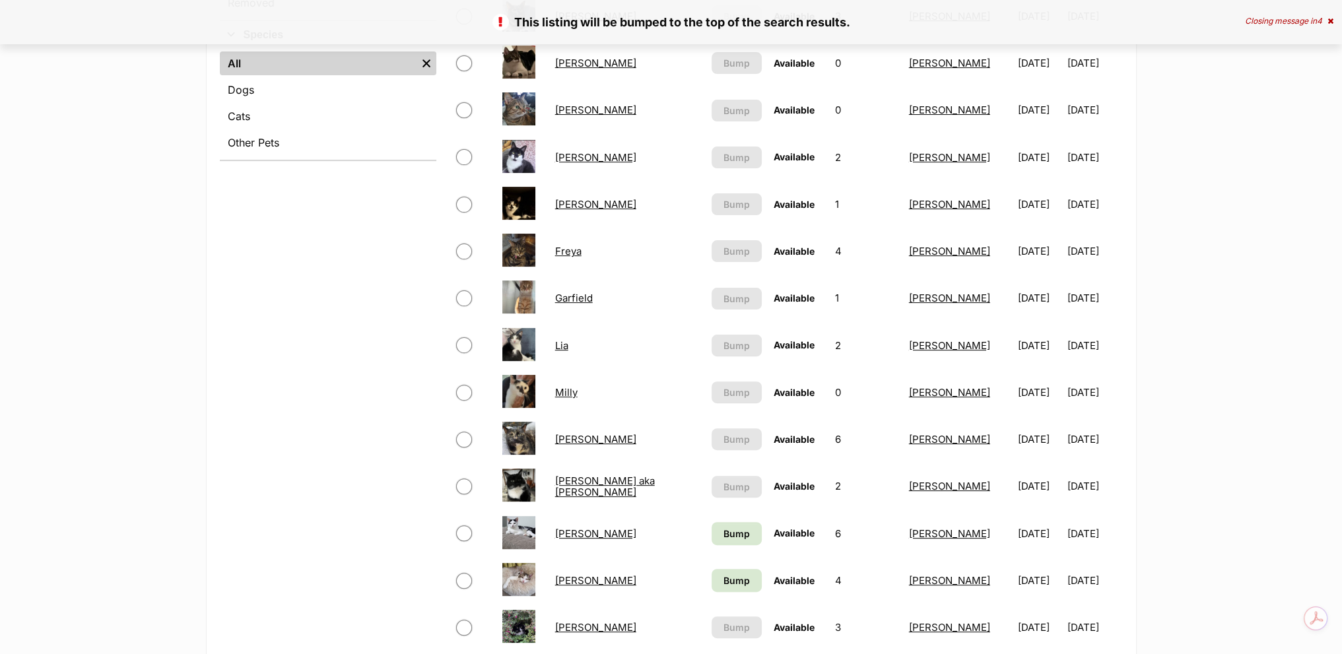
scroll to position [594, 0]
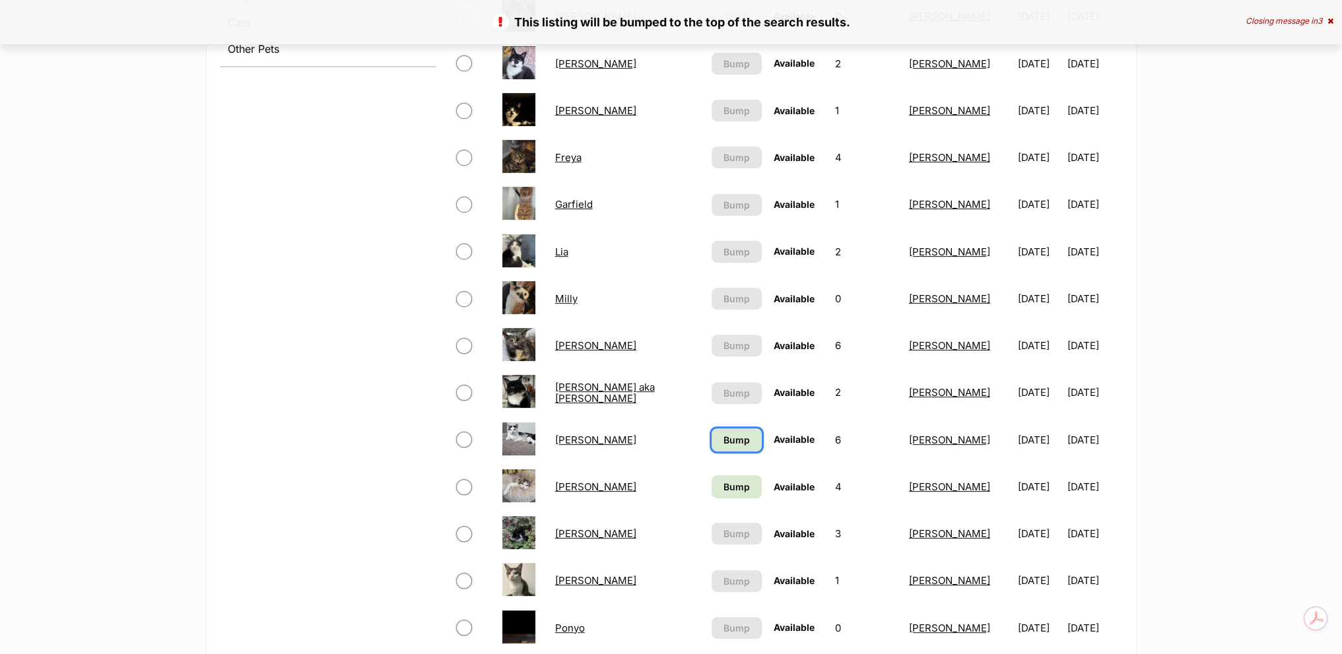
click at [712, 440] on link "Bump" at bounding box center [737, 440] width 50 height 23
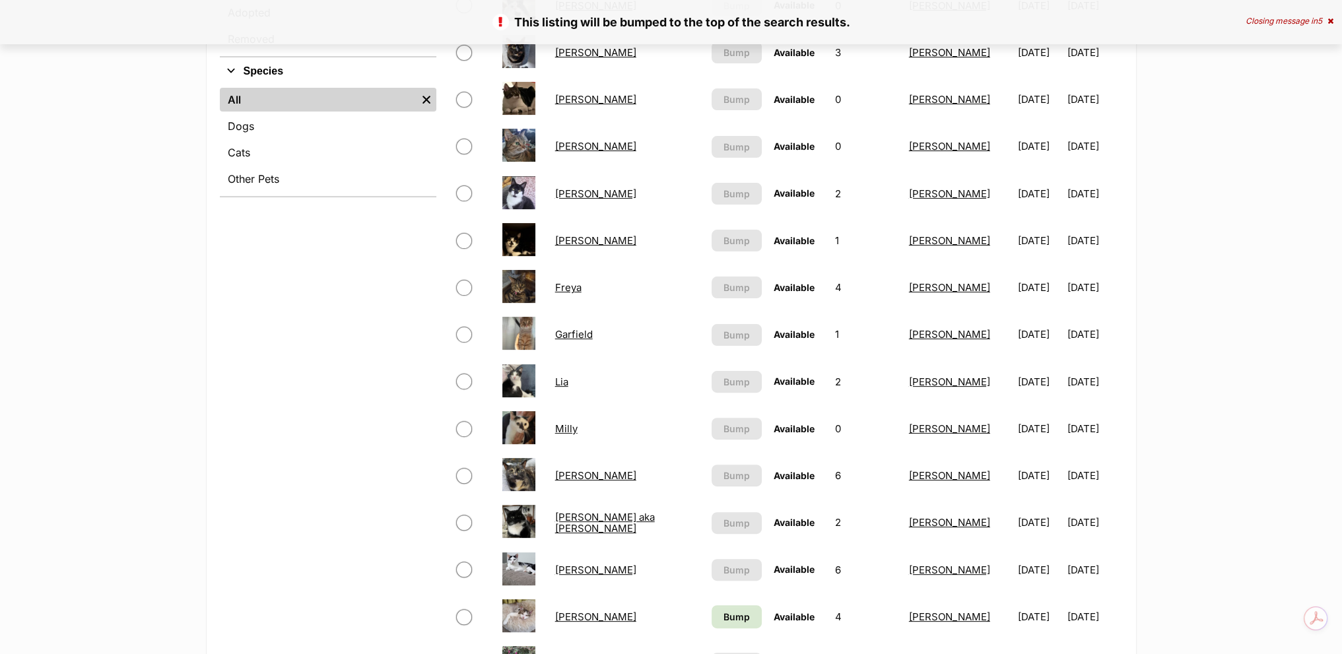
scroll to position [594, 0]
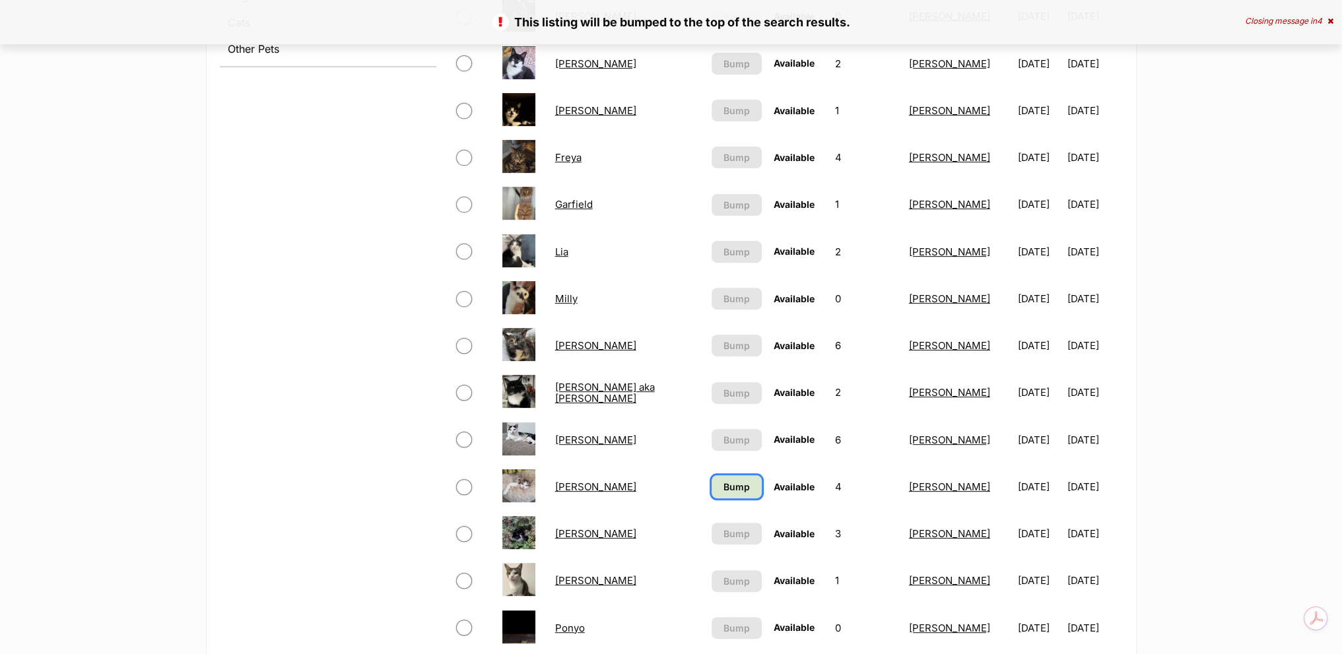
click at [724, 480] on span "Bump" at bounding box center [737, 487] width 26 height 14
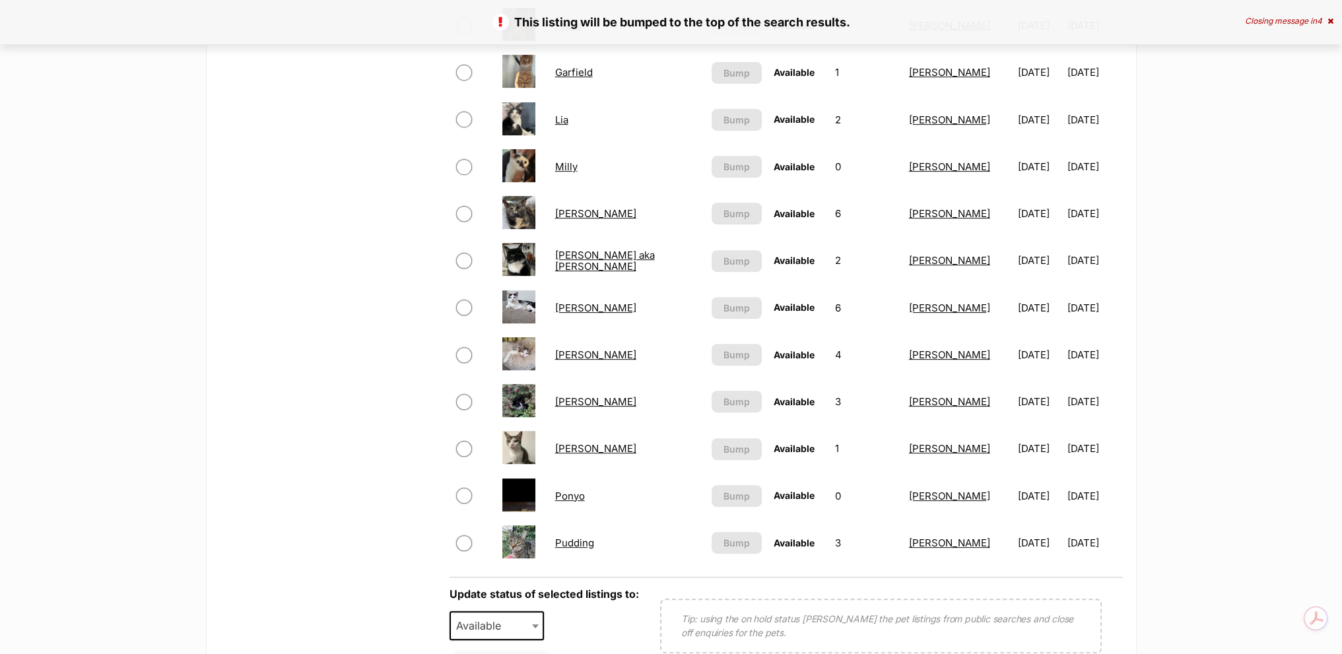
scroll to position [990, 0]
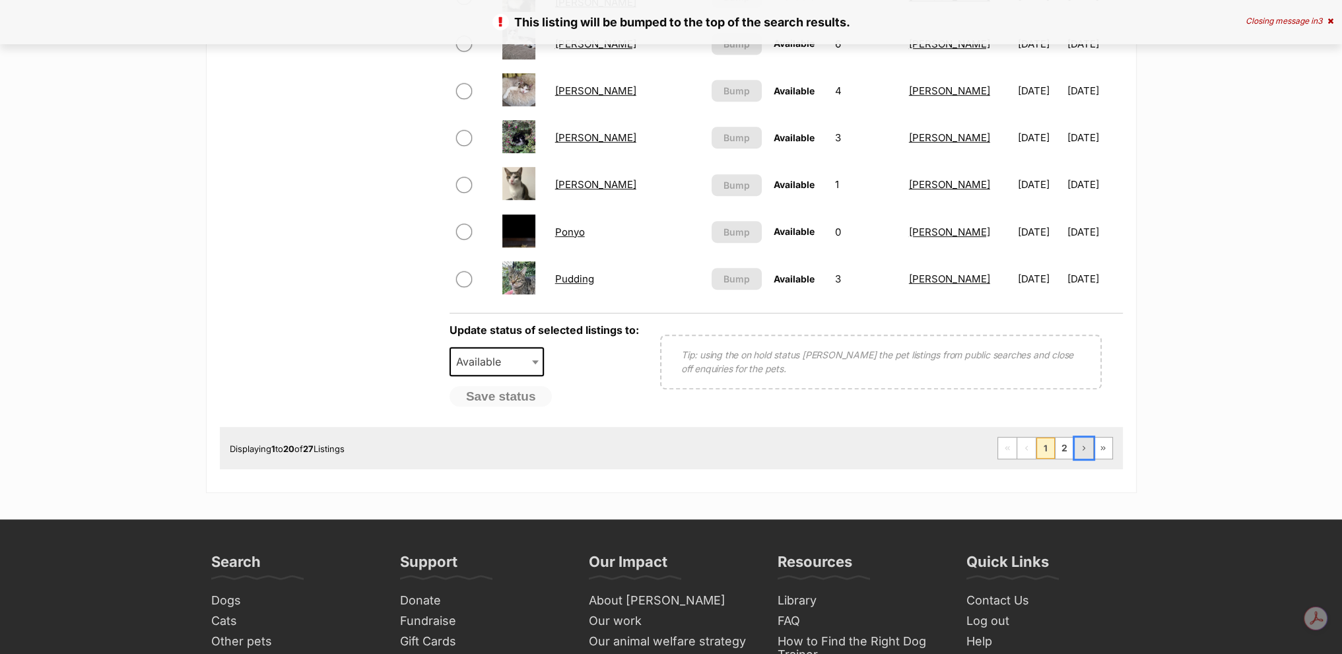
click at [1075, 440] on link "Next Page" at bounding box center [1084, 448] width 18 height 21
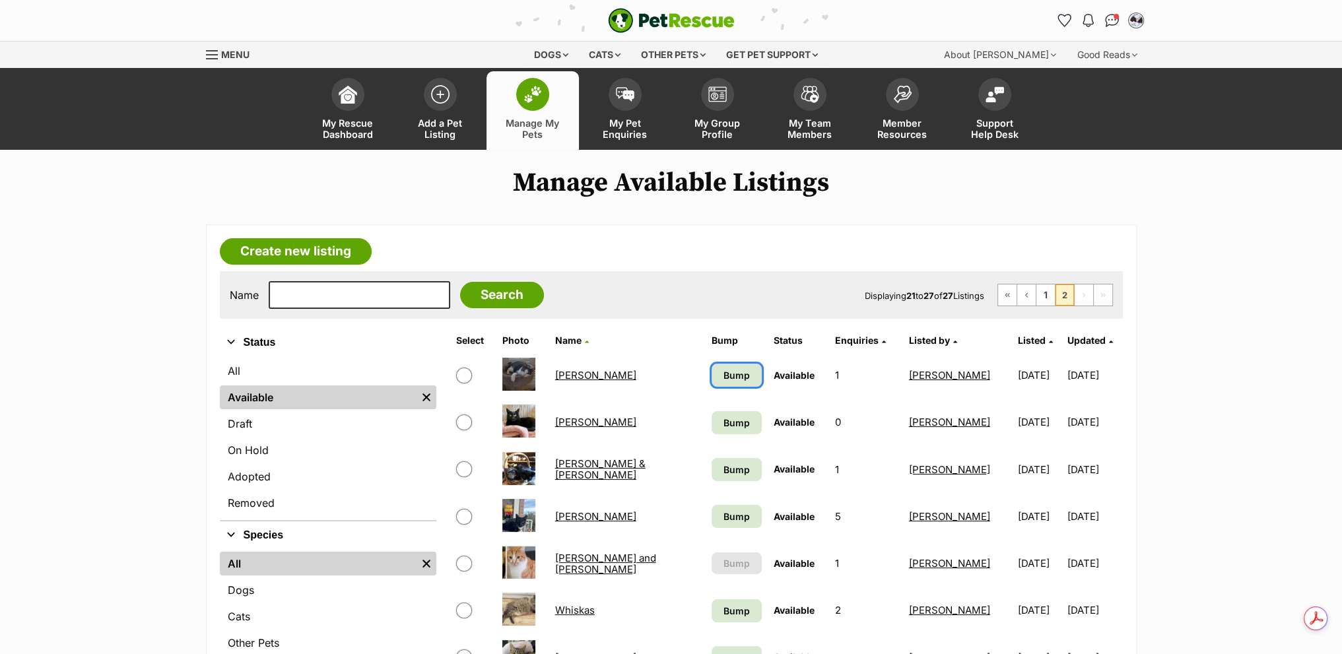
click at [712, 377] on link "Bump" at bounding box center [737, 375] width 50 height 23
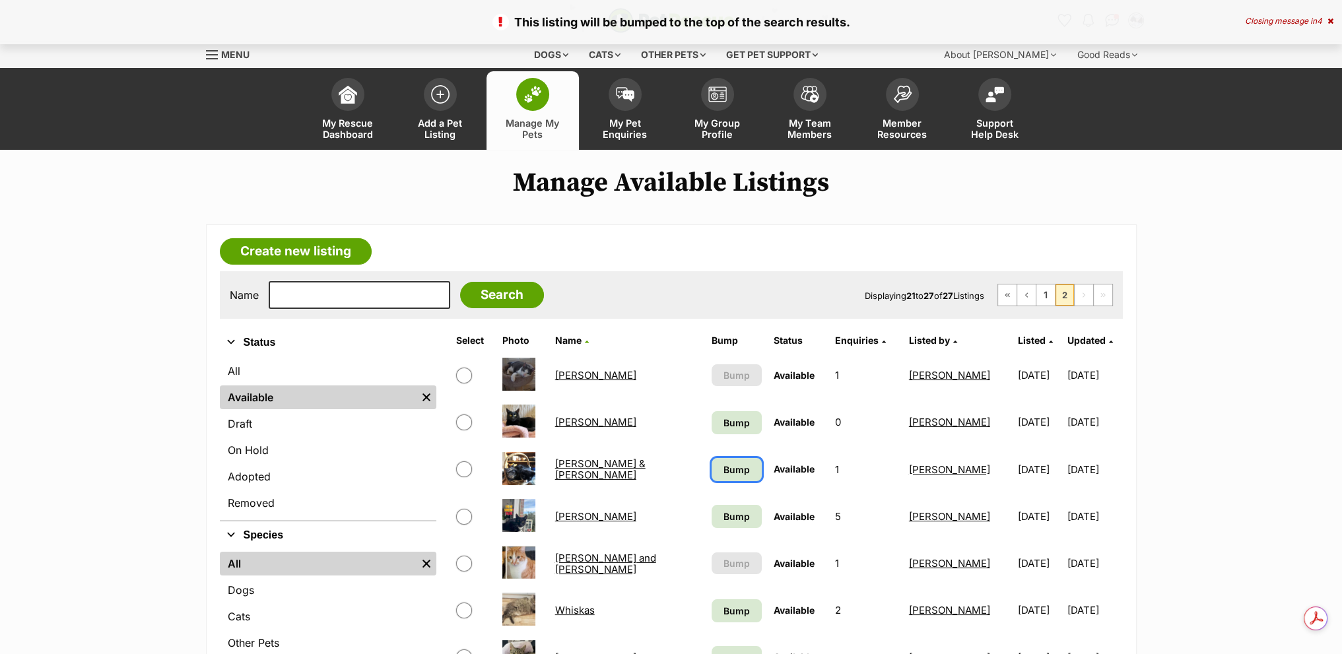
click at [712, 460] on link "Bump" at bounding box center [737, 469] width 50 height 23
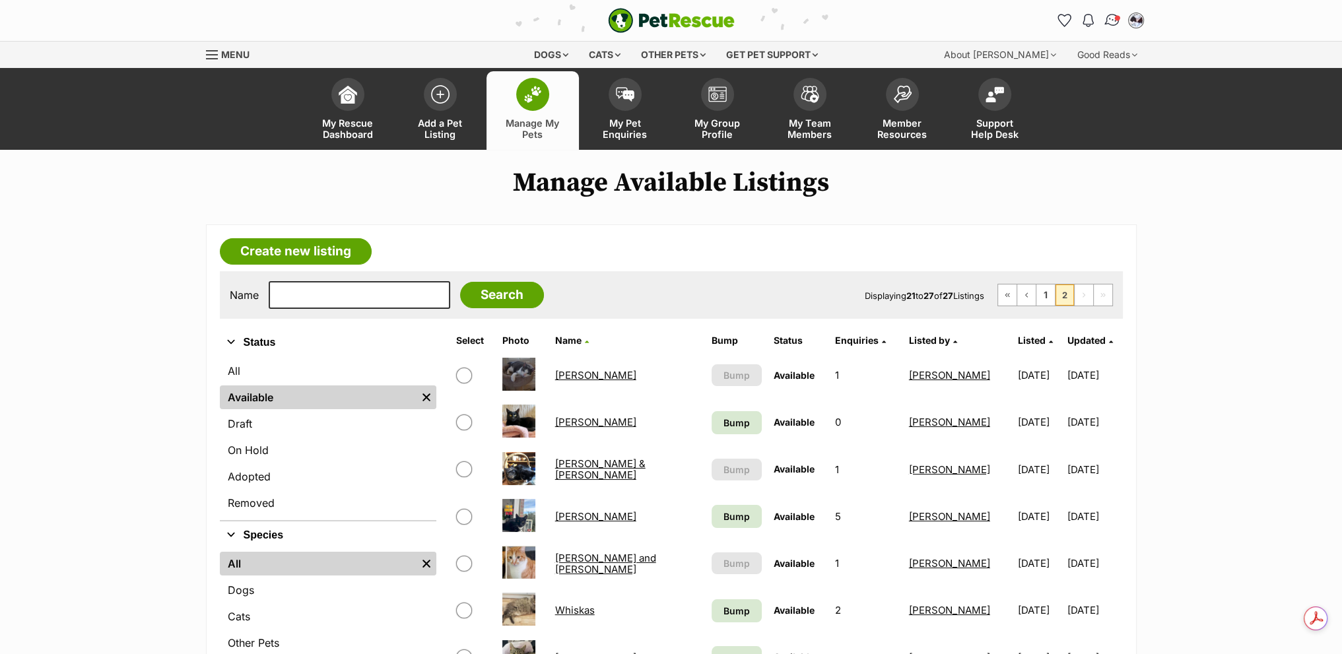
click at [1115, 27] on img "Conversations" at bounding box center [1112, 20] width 18 height 17
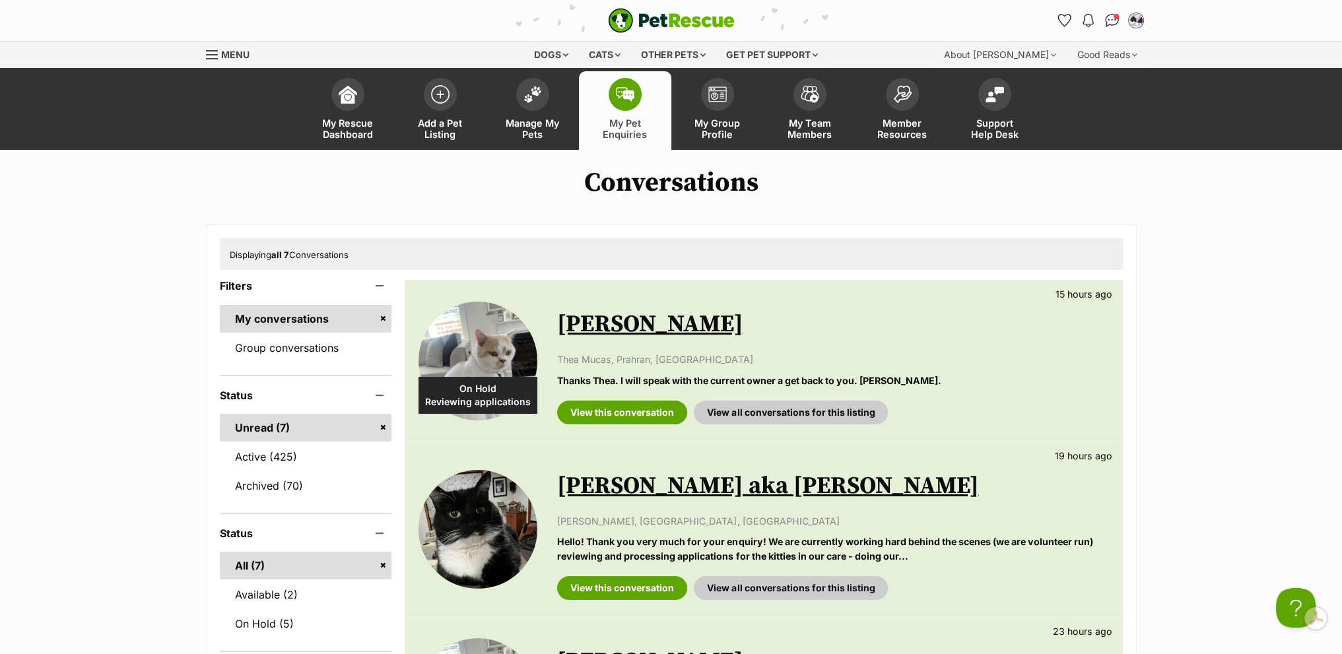
scroll to position [330, 0]
